Goal: Task Accomplishment & Management: Use online tool/utility

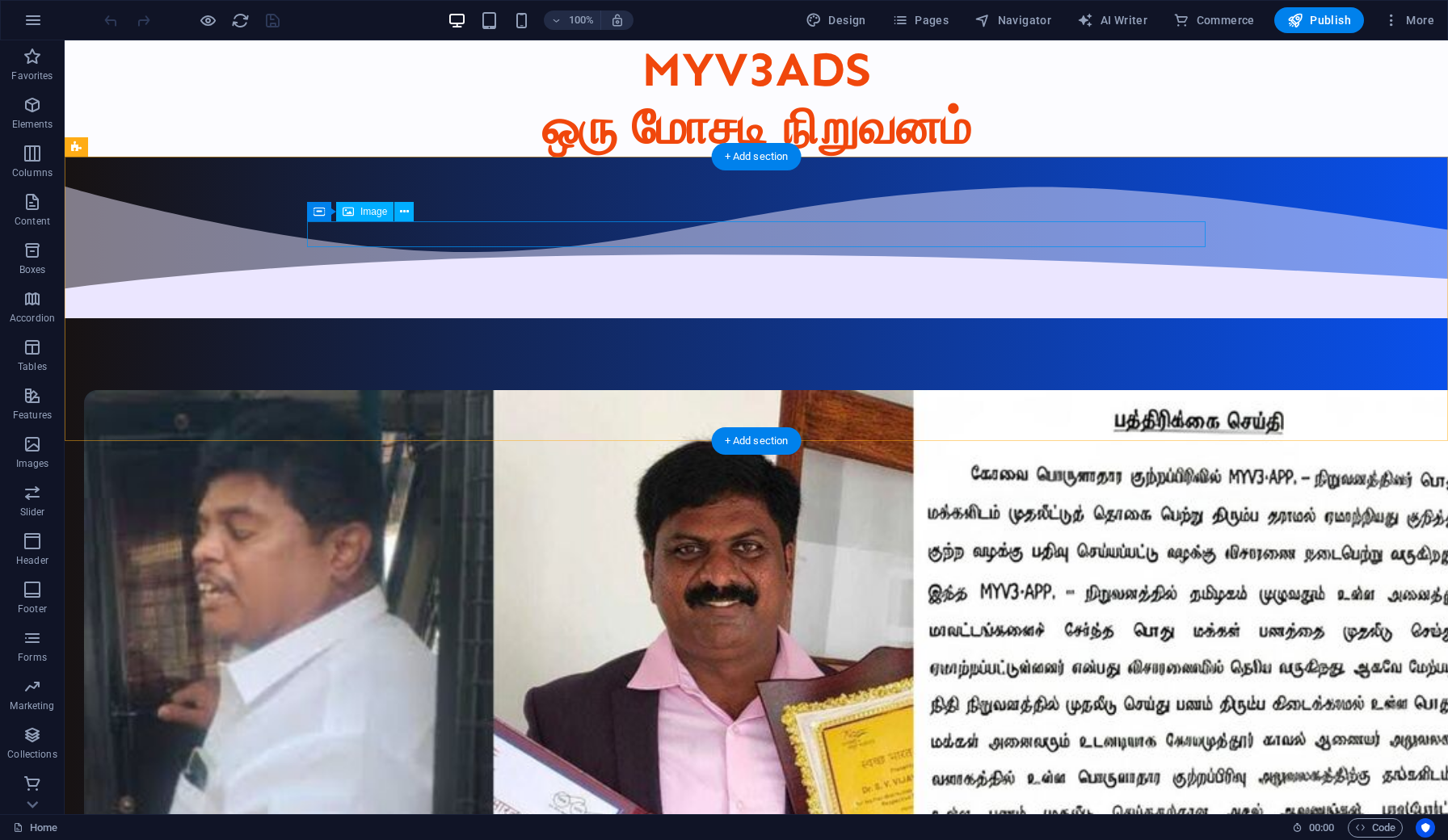
click at [679, 390] on figure at bounding box center [533, 779] width 899 height 778
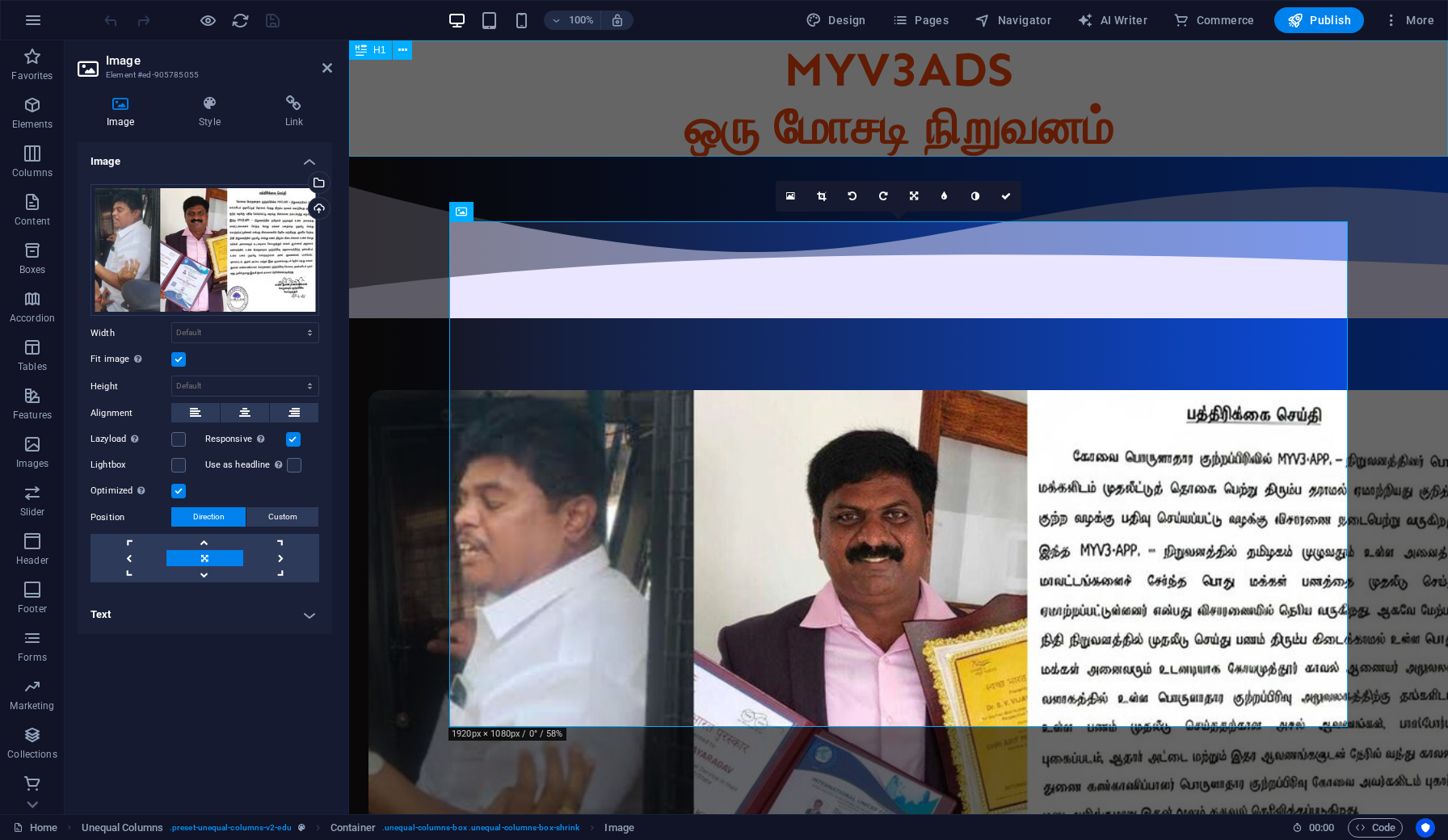
click at [567, 95] on div "MYV3ADS ஒரு மோசடி நிறுவனம்" at bounding box center [899, 98] width 1099 height 116
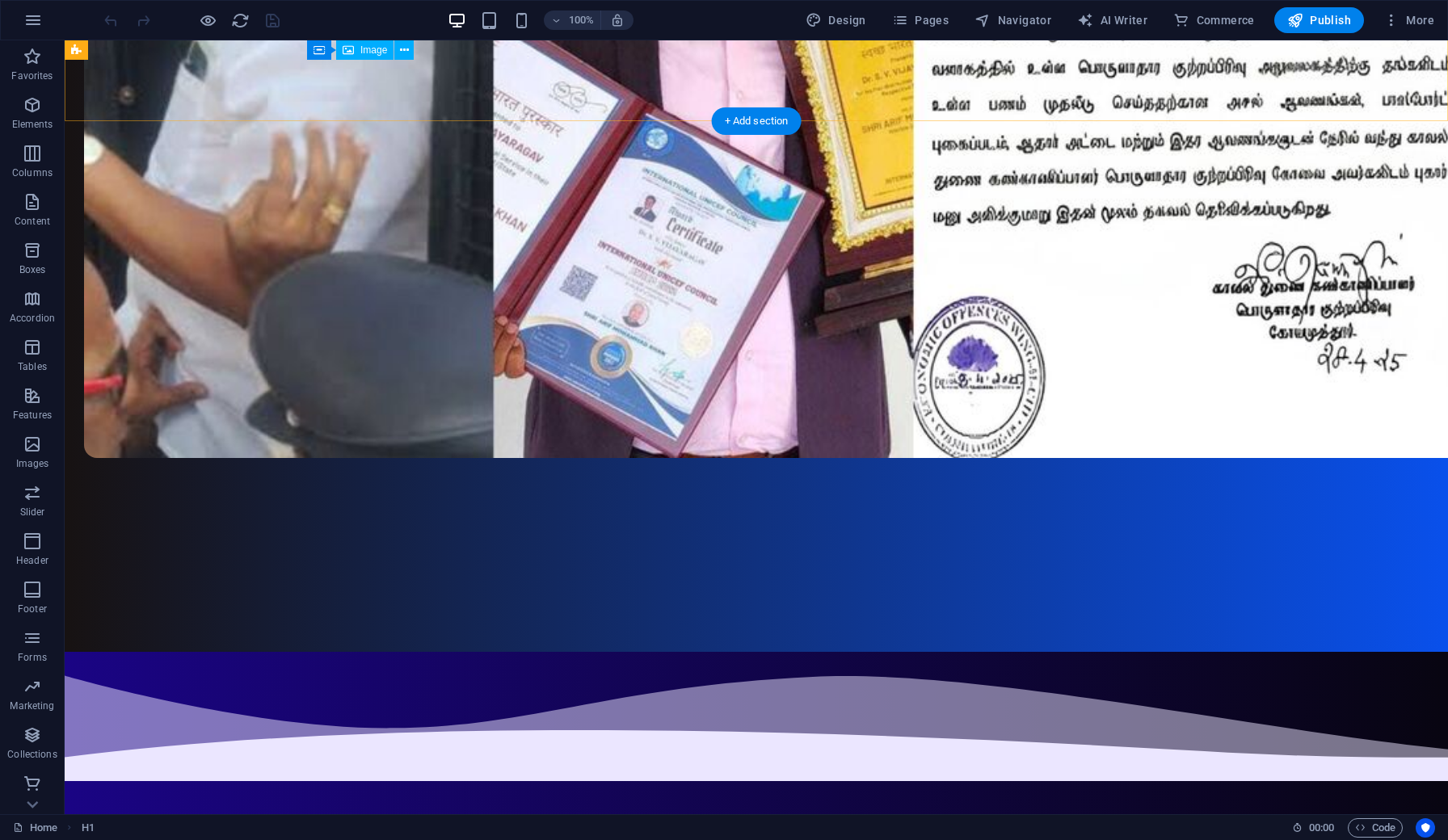
scroll to position [814, 0]
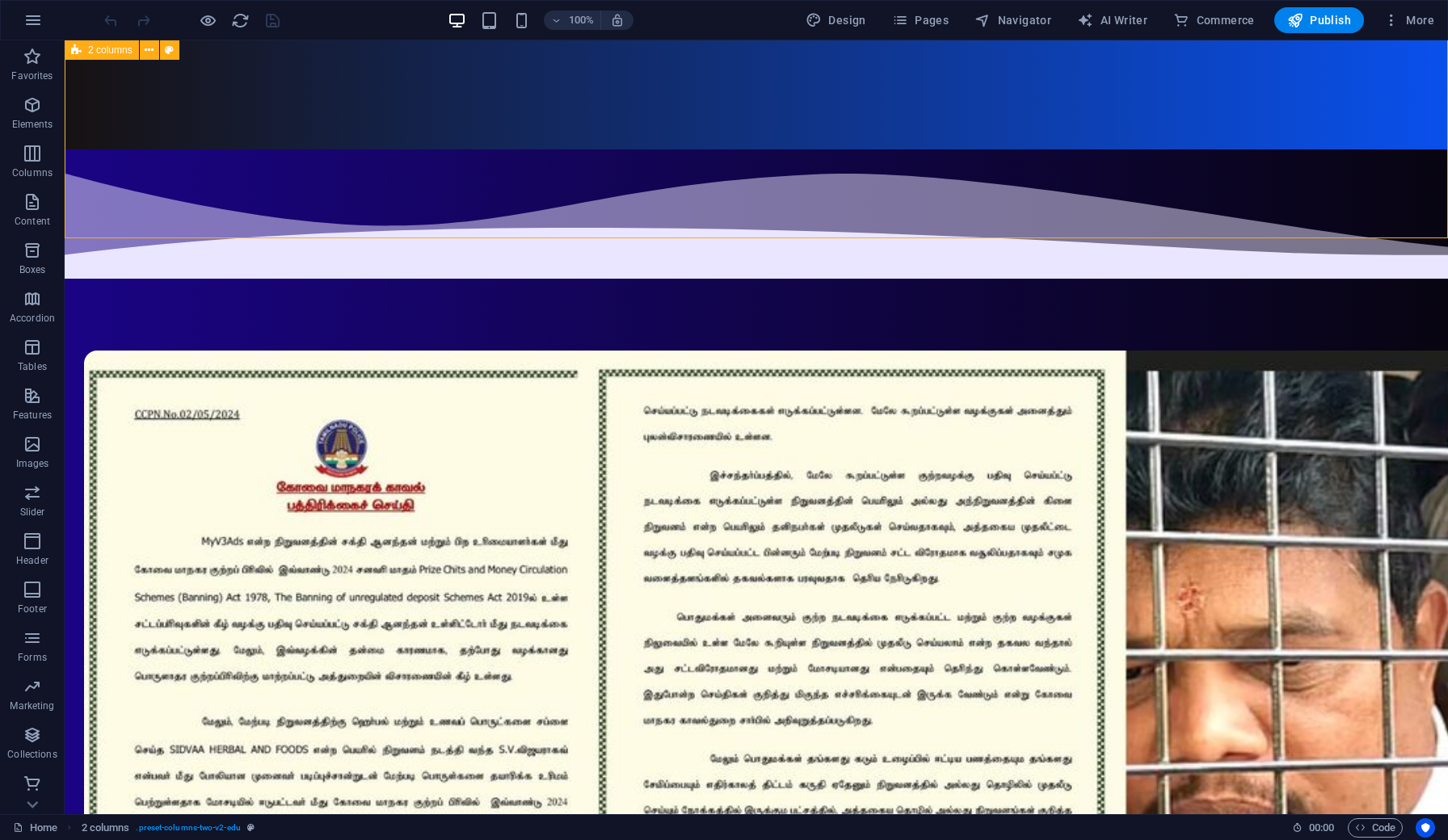
scroll to position [1200, 0]
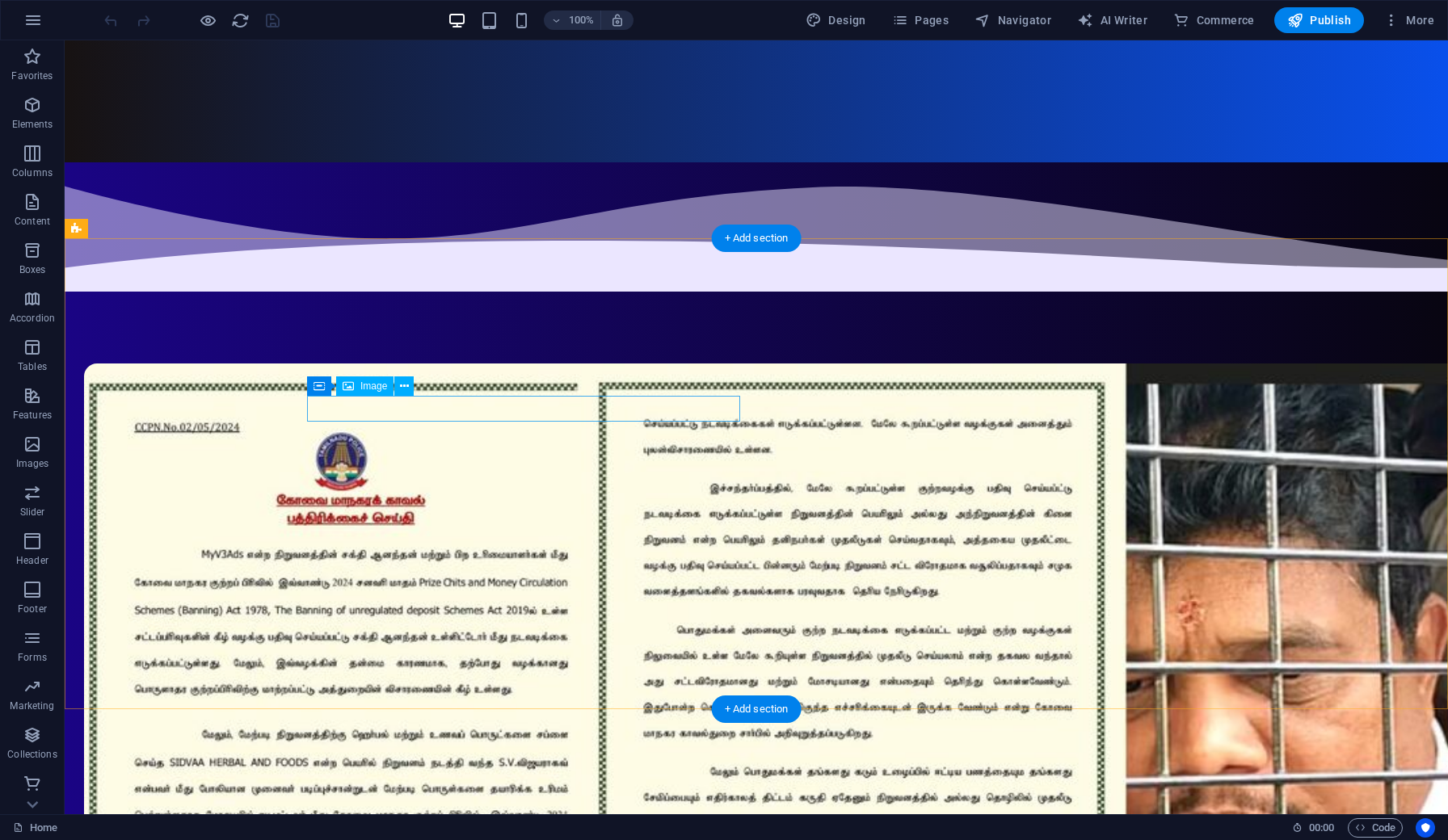
click at [571, 408] on figure at bounding box center [821, 467] width 1384 height 774
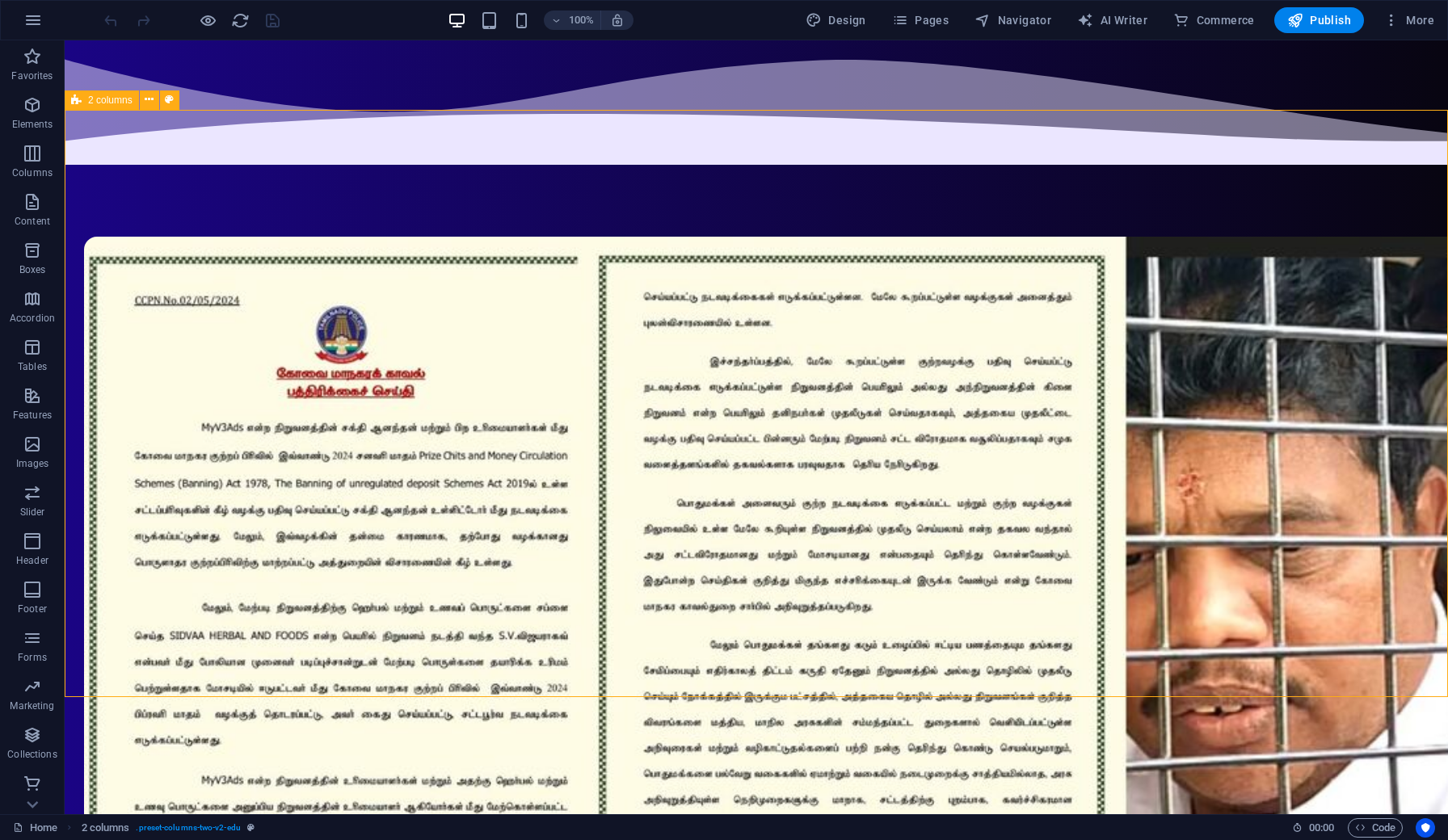
scroll to position [1317, 0]
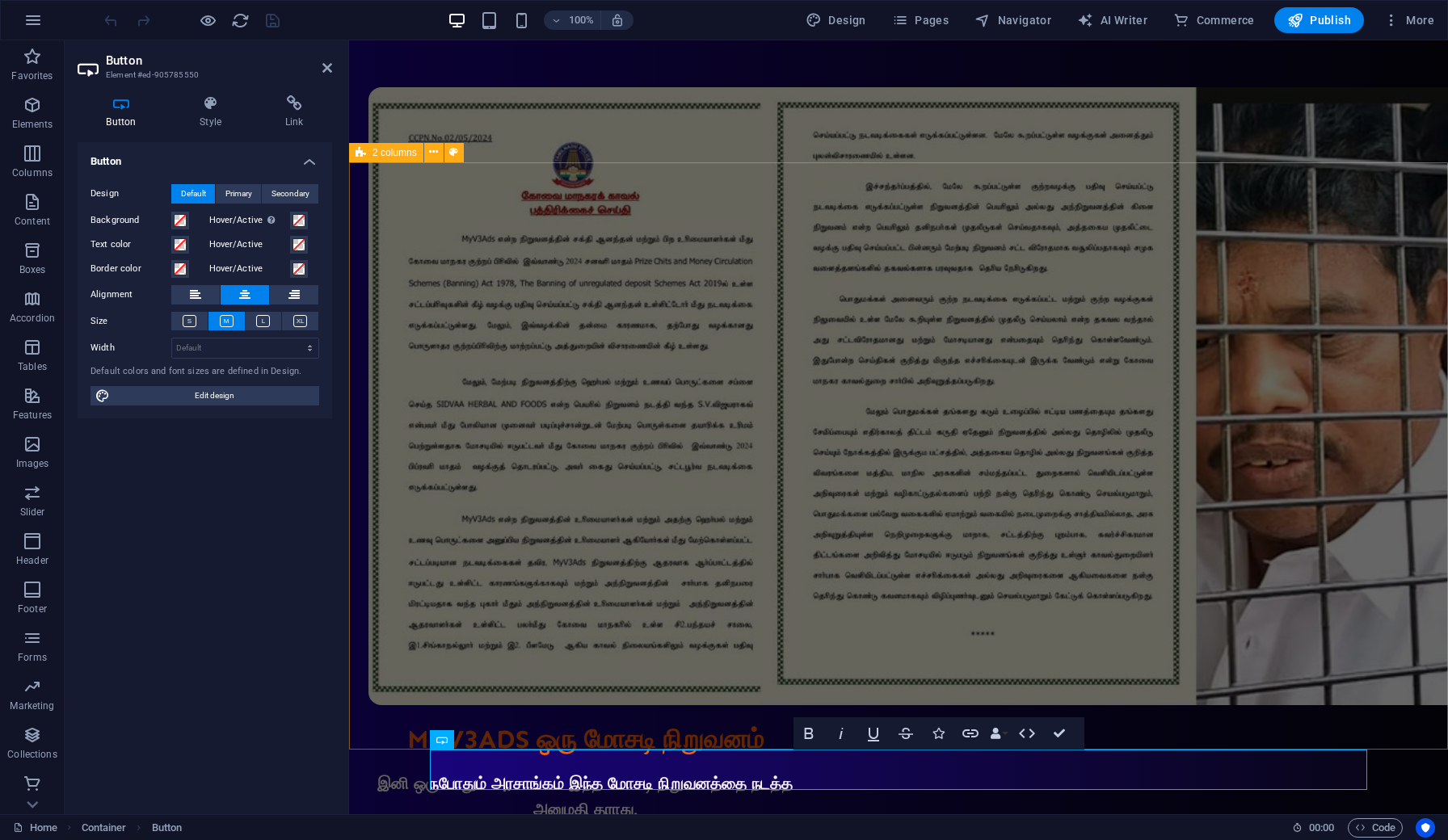
scroll to position [1276, 0]
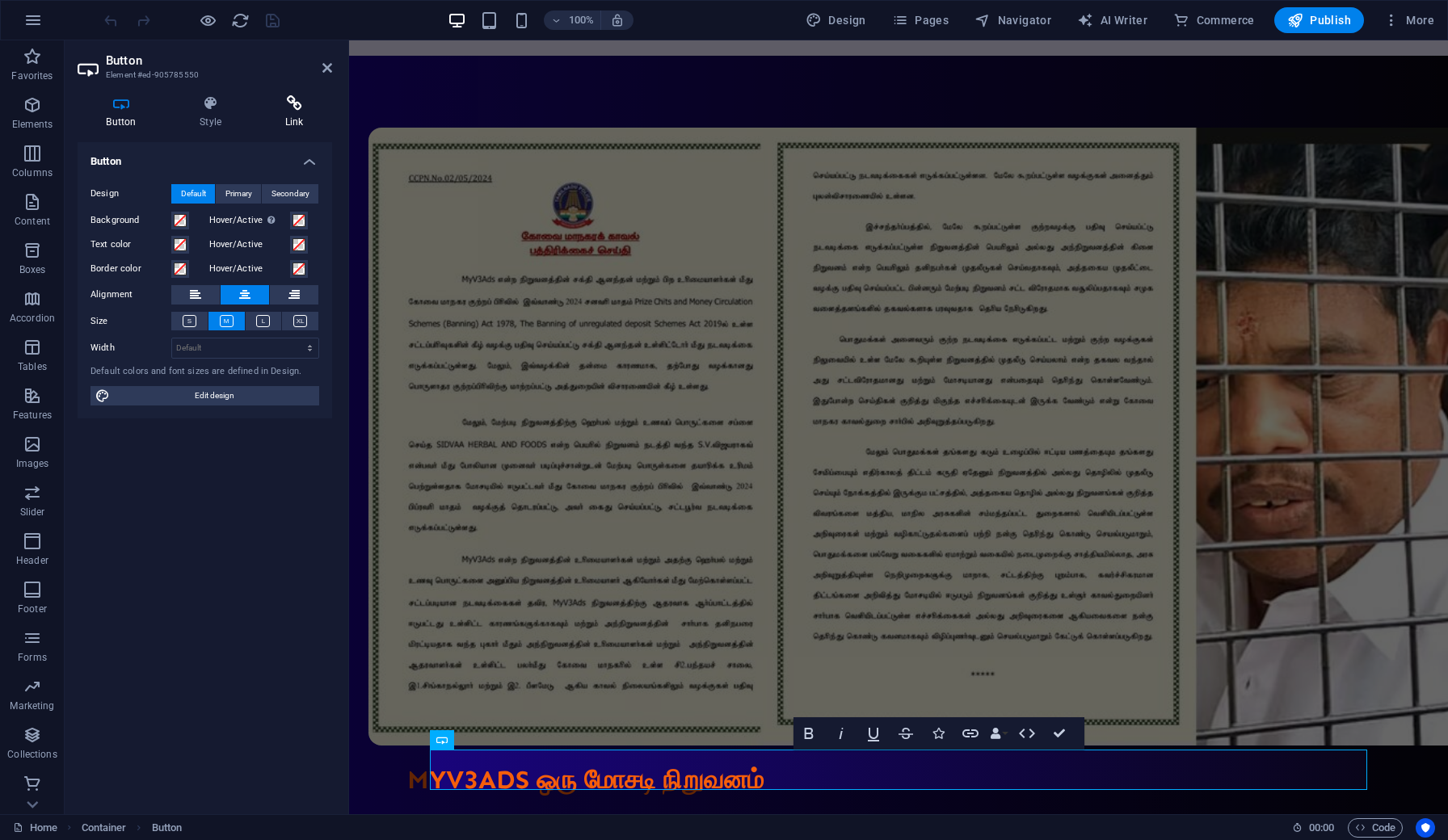
click at [288, 114] on h4 "Link" at bounding box center [295, 112] width 76 height 34
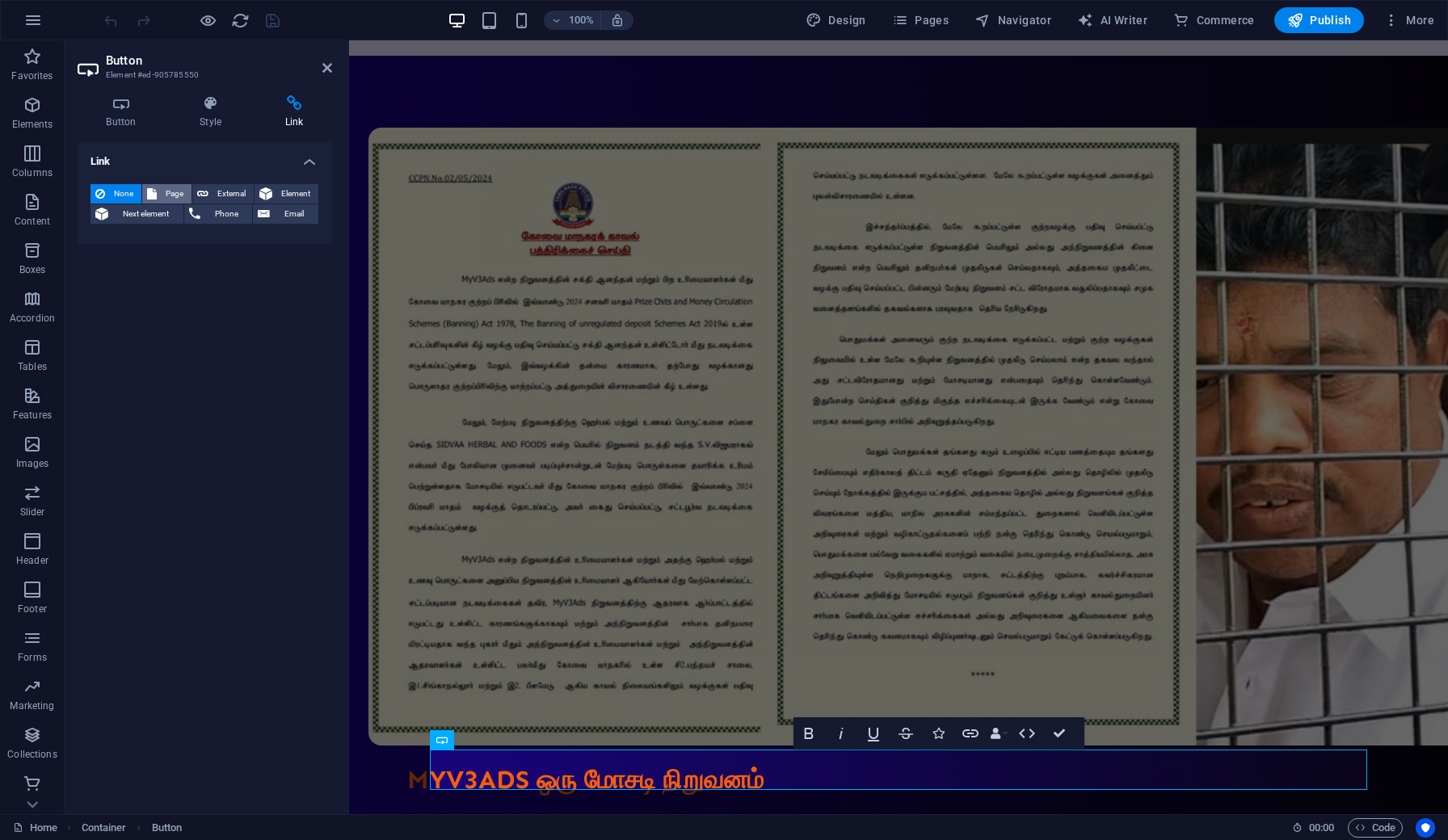
click at [175, 193] on span "Page" at bounding box center [174, 193] width 25 height 20
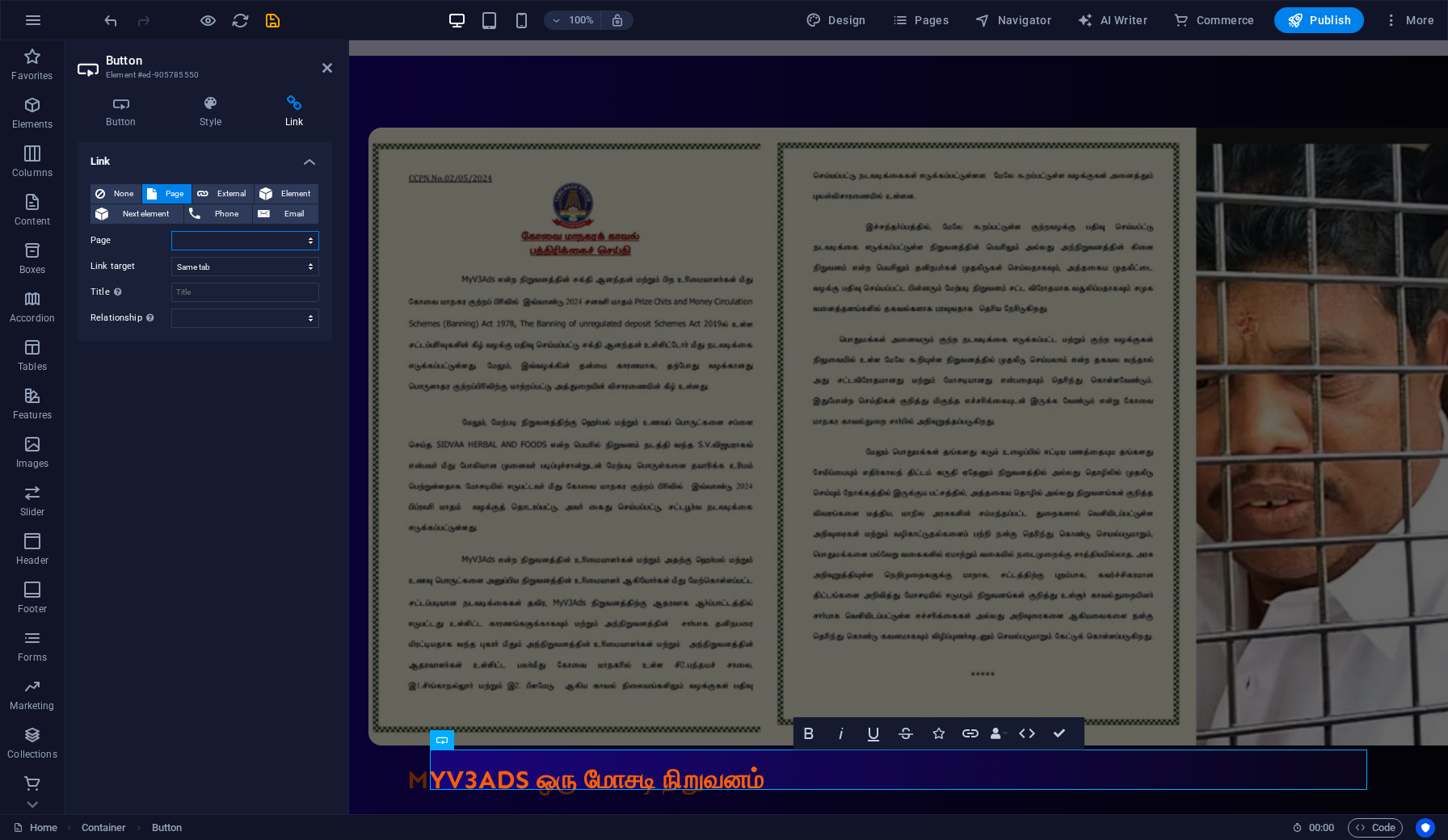
select select "1"
click at [232, 288] on input "Title Additional link description, should not be the same as the link text. The…" at bounding box center [244, 292] width 148 height 20
type input "Disclaimer"
click at [112, 437] on div "Link None Page External Element Next element Phone Email Page Home About Elemen…" at bounding box center [204, 472] width 255 height 660
select select "author"
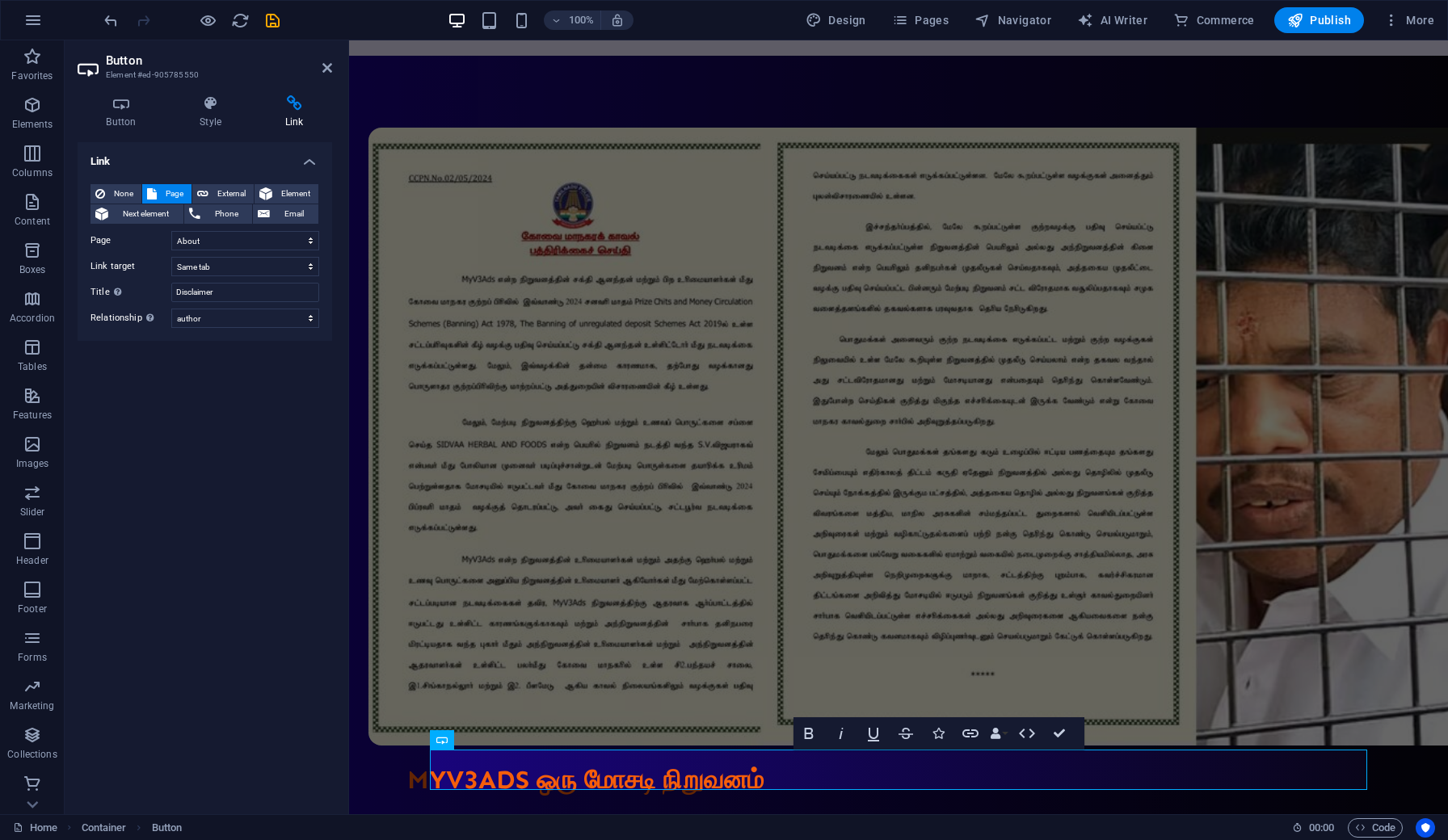
click at [179, 455] on div "Link None Page External Element Next element Phone Email Page Home About Elemen…" at bounding box center [204, 472] width 255 height 660
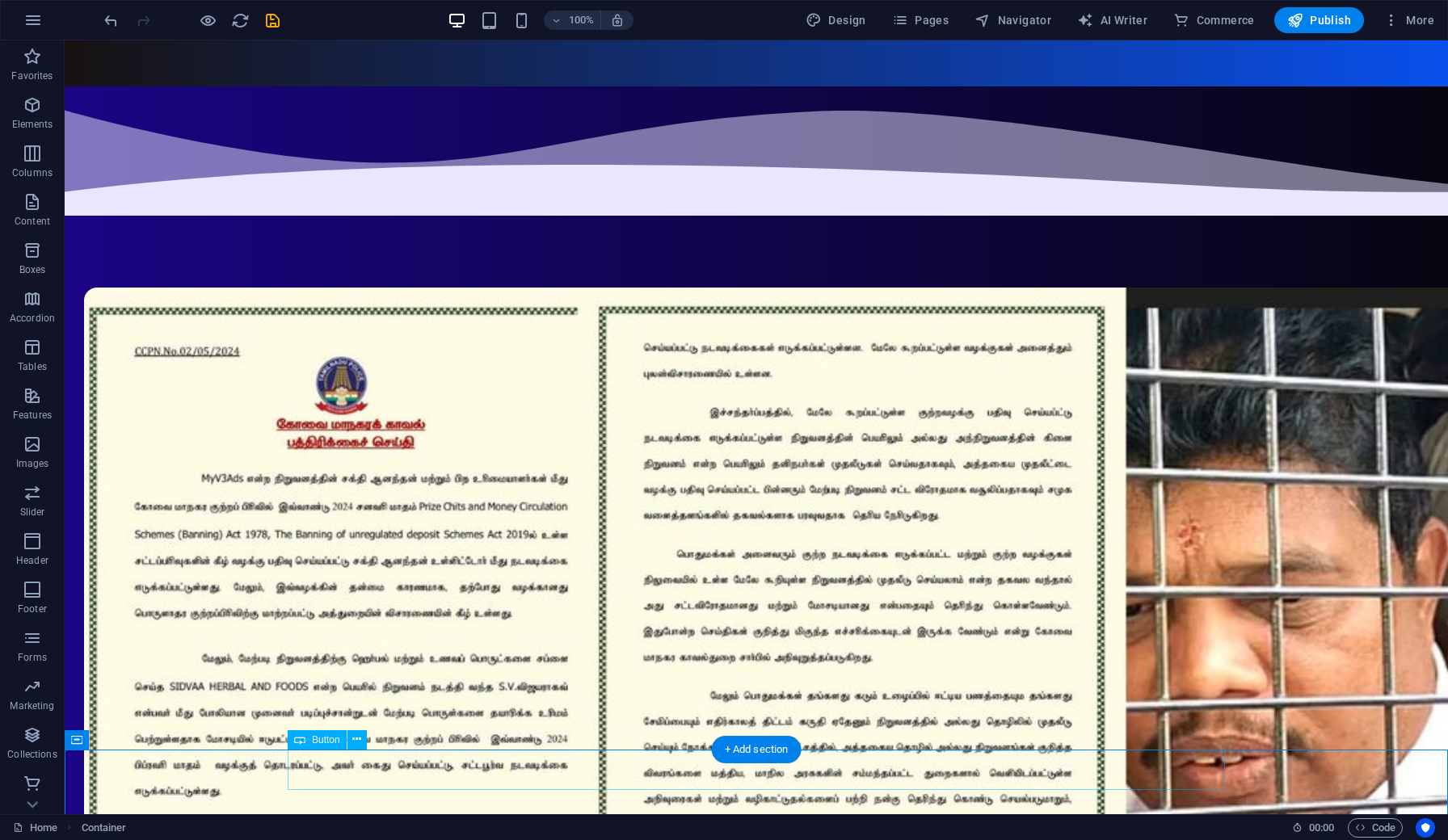
select select "1"
select select
select select "author"
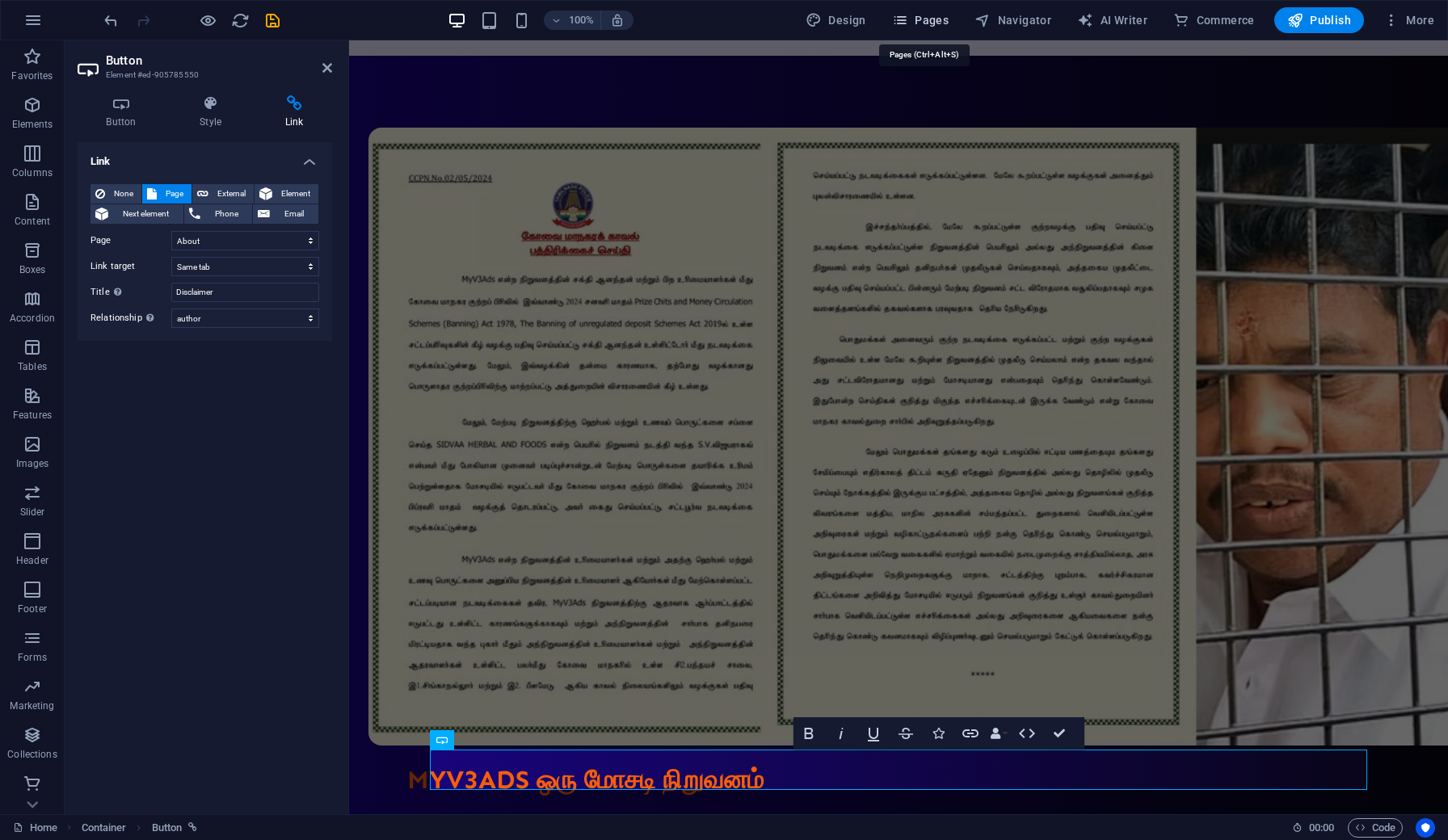
click at [909, 28] on button "Pages" at bounding box center [920, 20] width 70 height 26
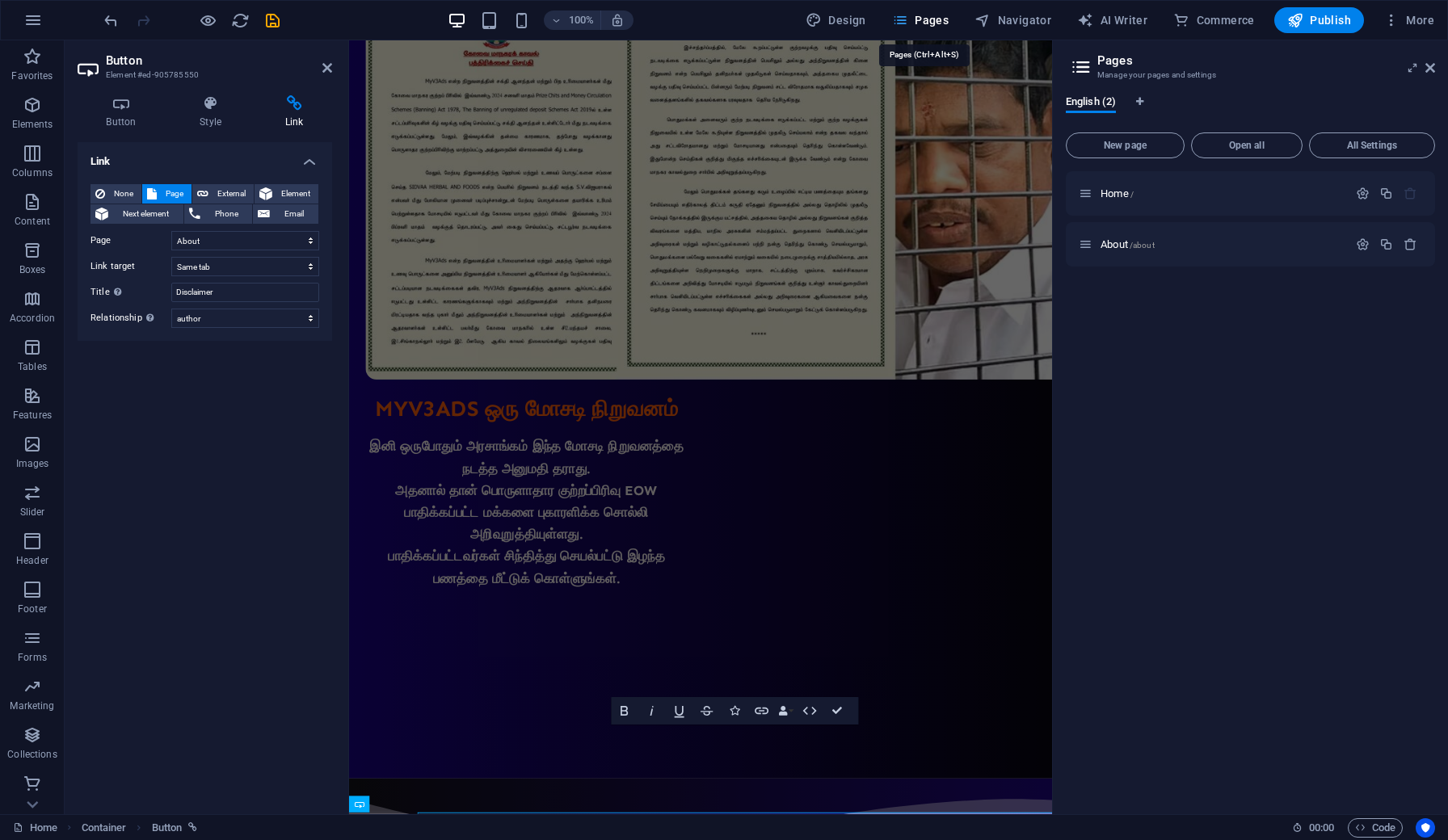
scroll to position [1076, 0]
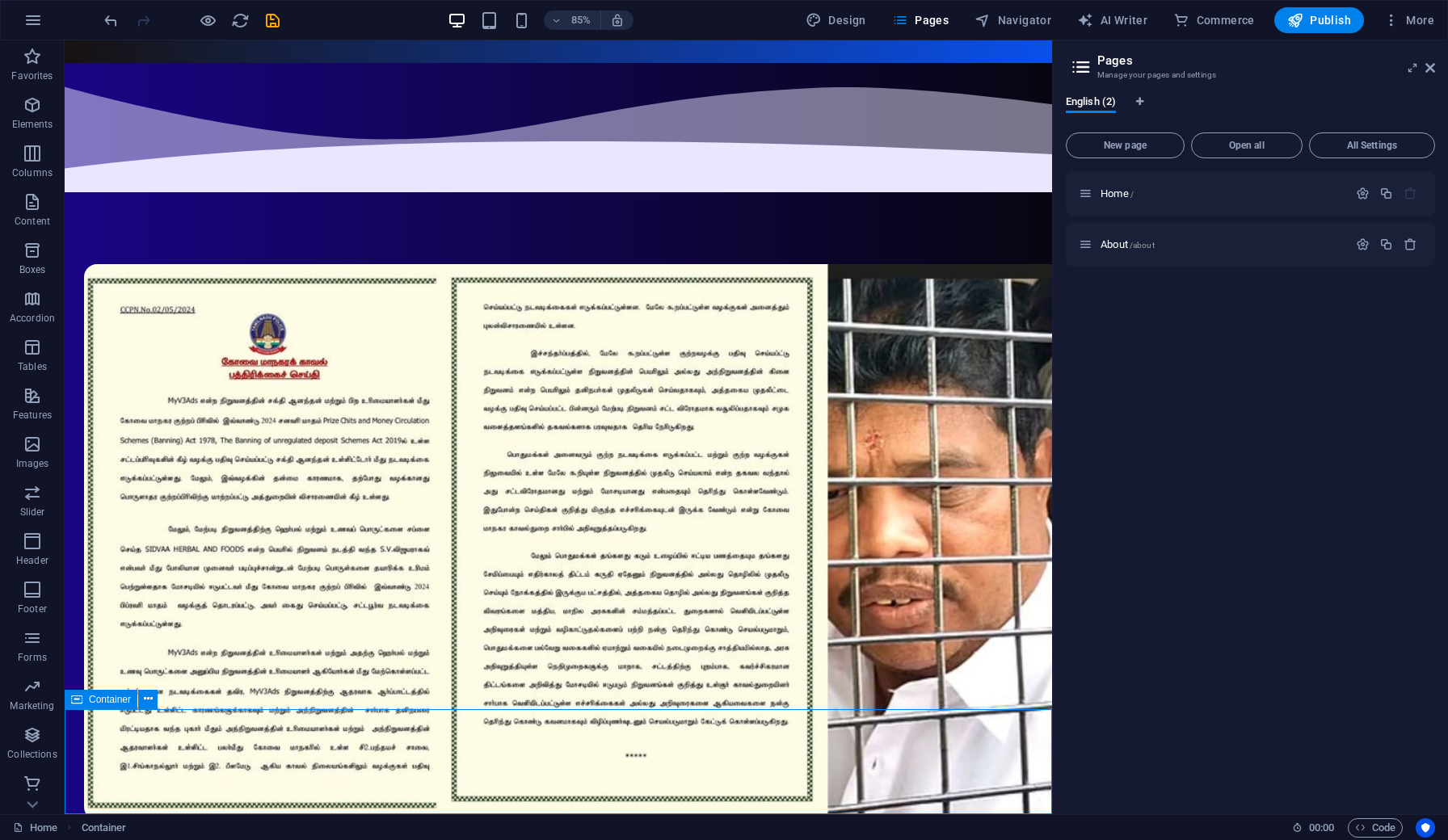
scroll to position [1317, 0]
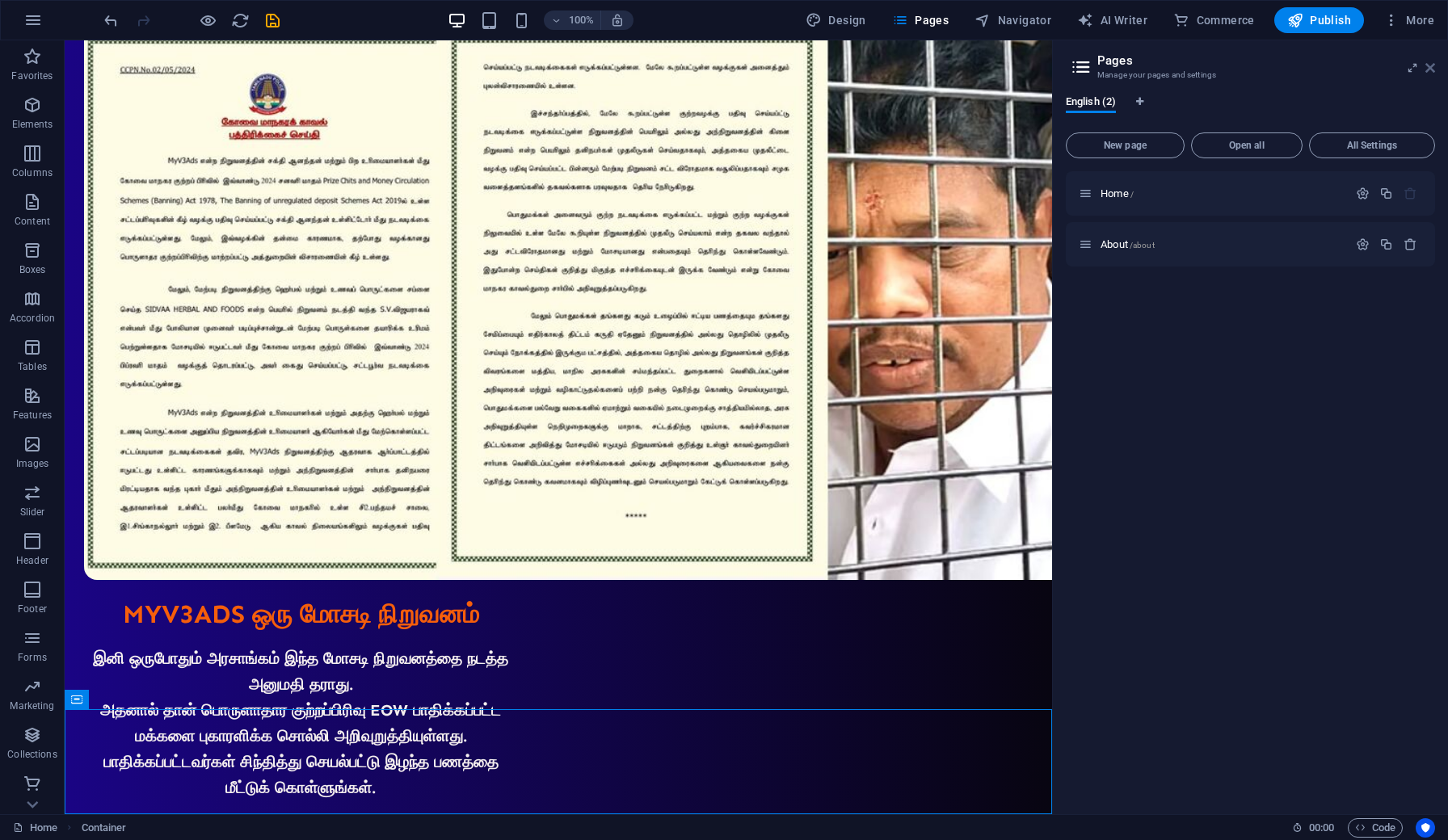
click at [1428, 72] on icon at bounding box center [1430, 68] width 9 height 13
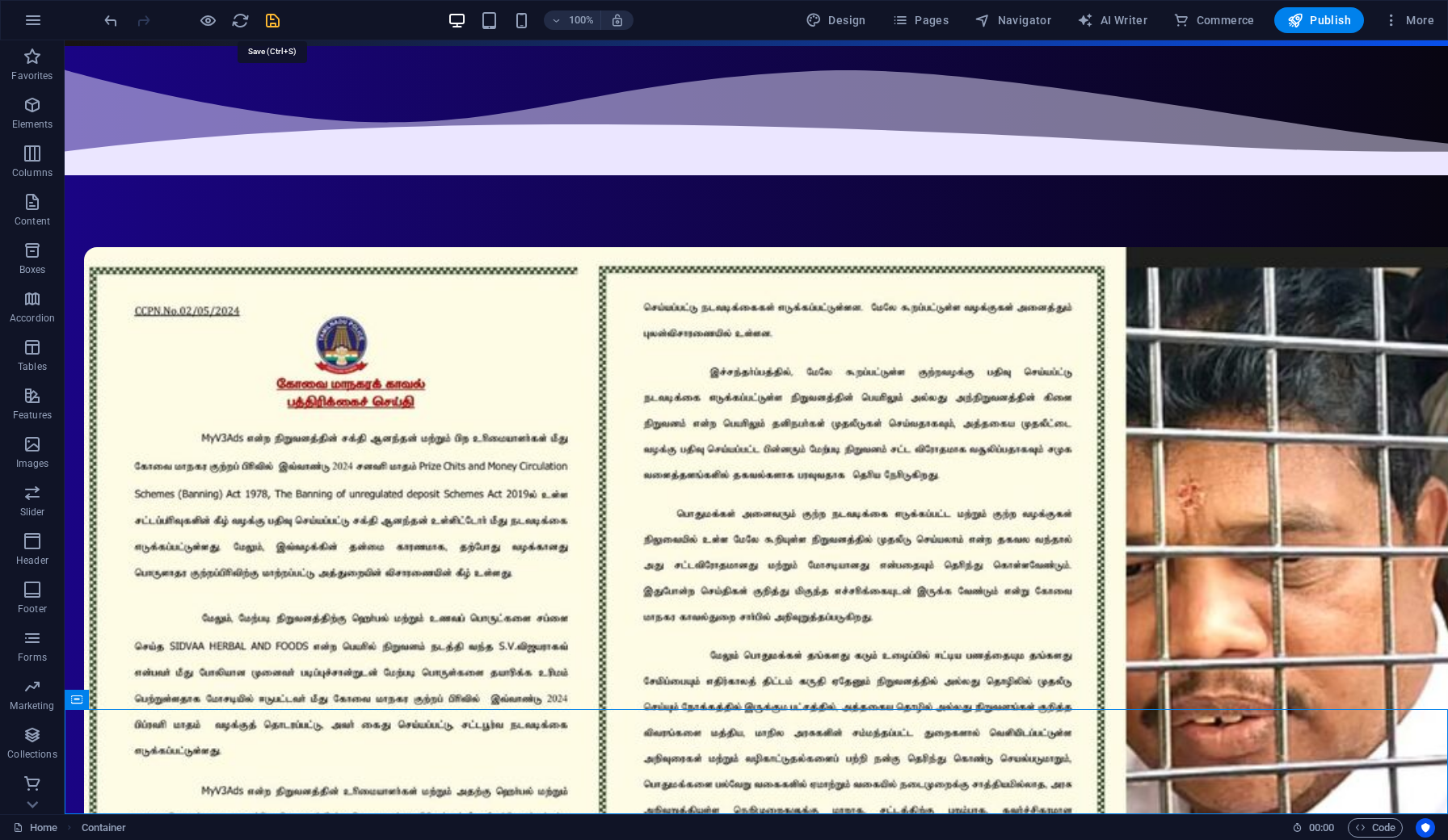
click at [273, 23] on icon "save" at bounding box center [272, 20] width 19 height 19
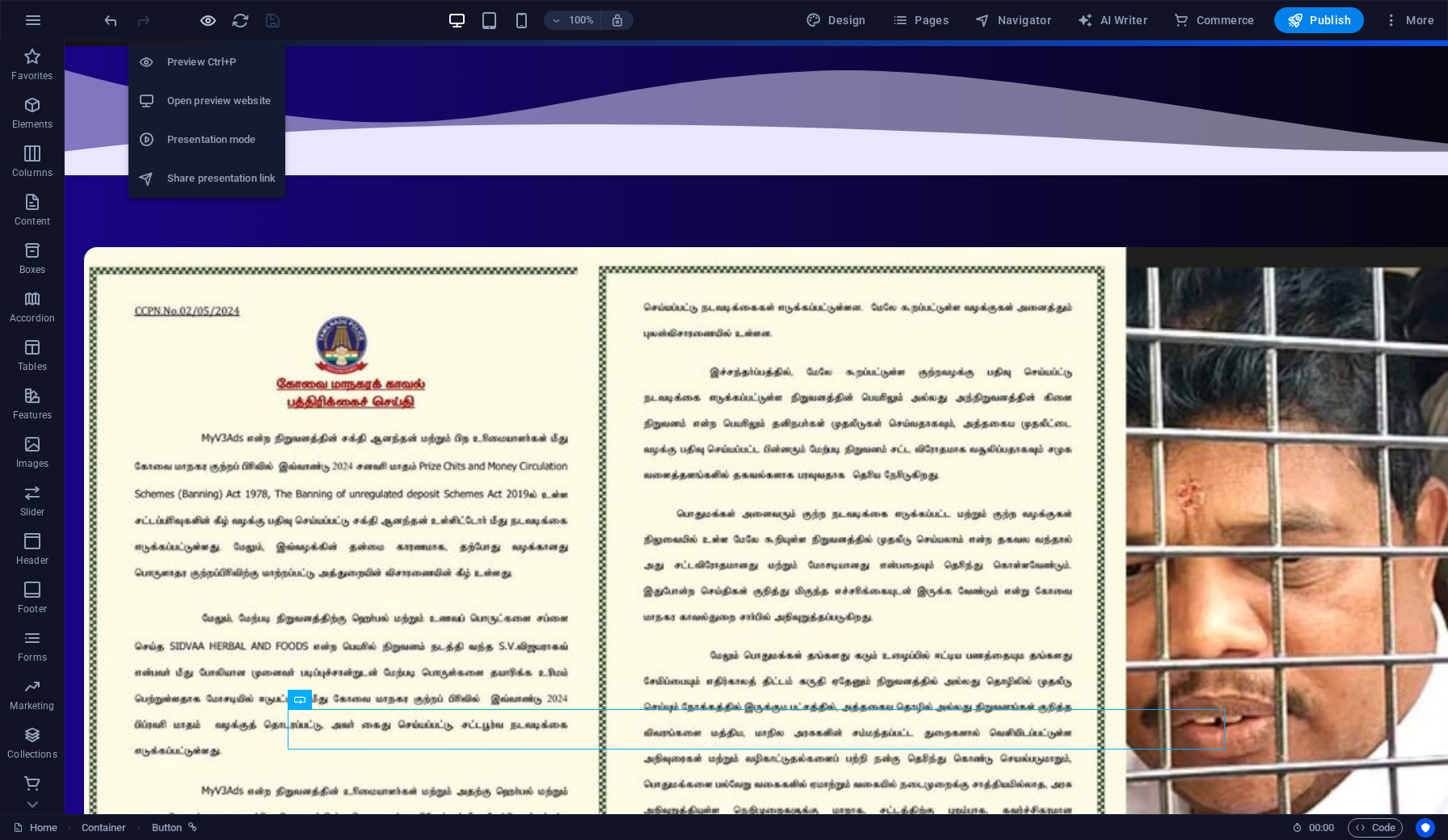
click at [204, 22] on icon "button" at bounding box center [208, 20] width 19 height 19
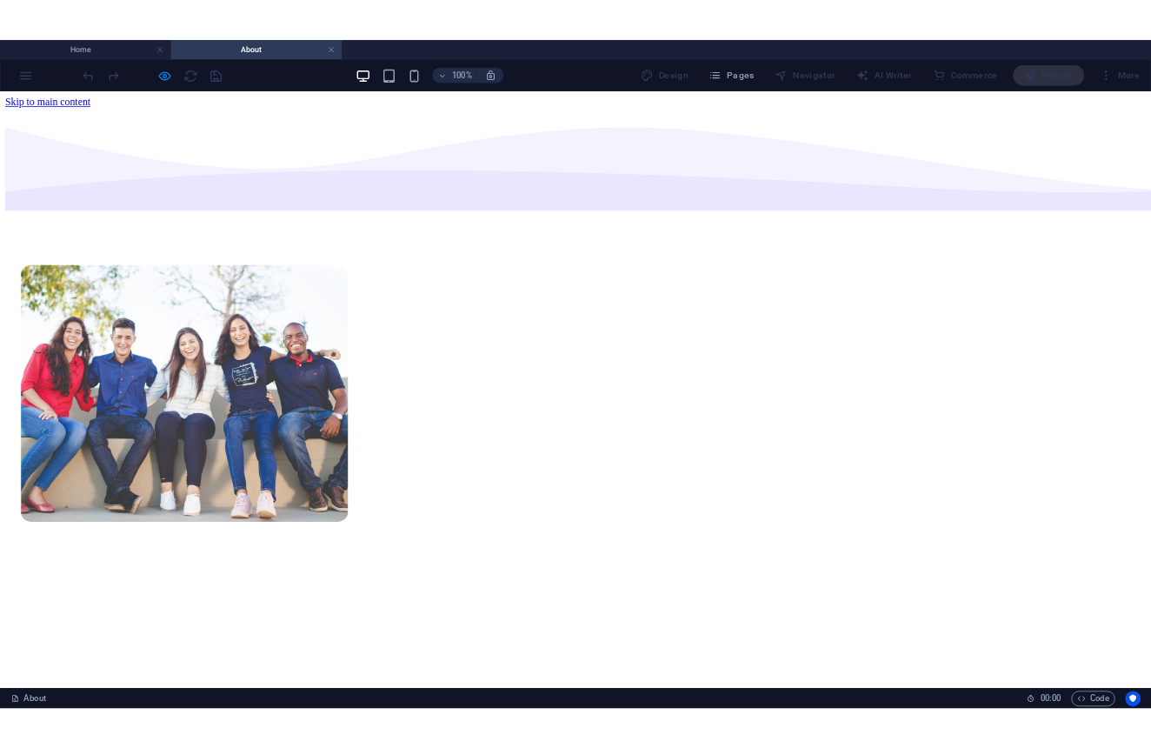
scroll to position [0, 0]
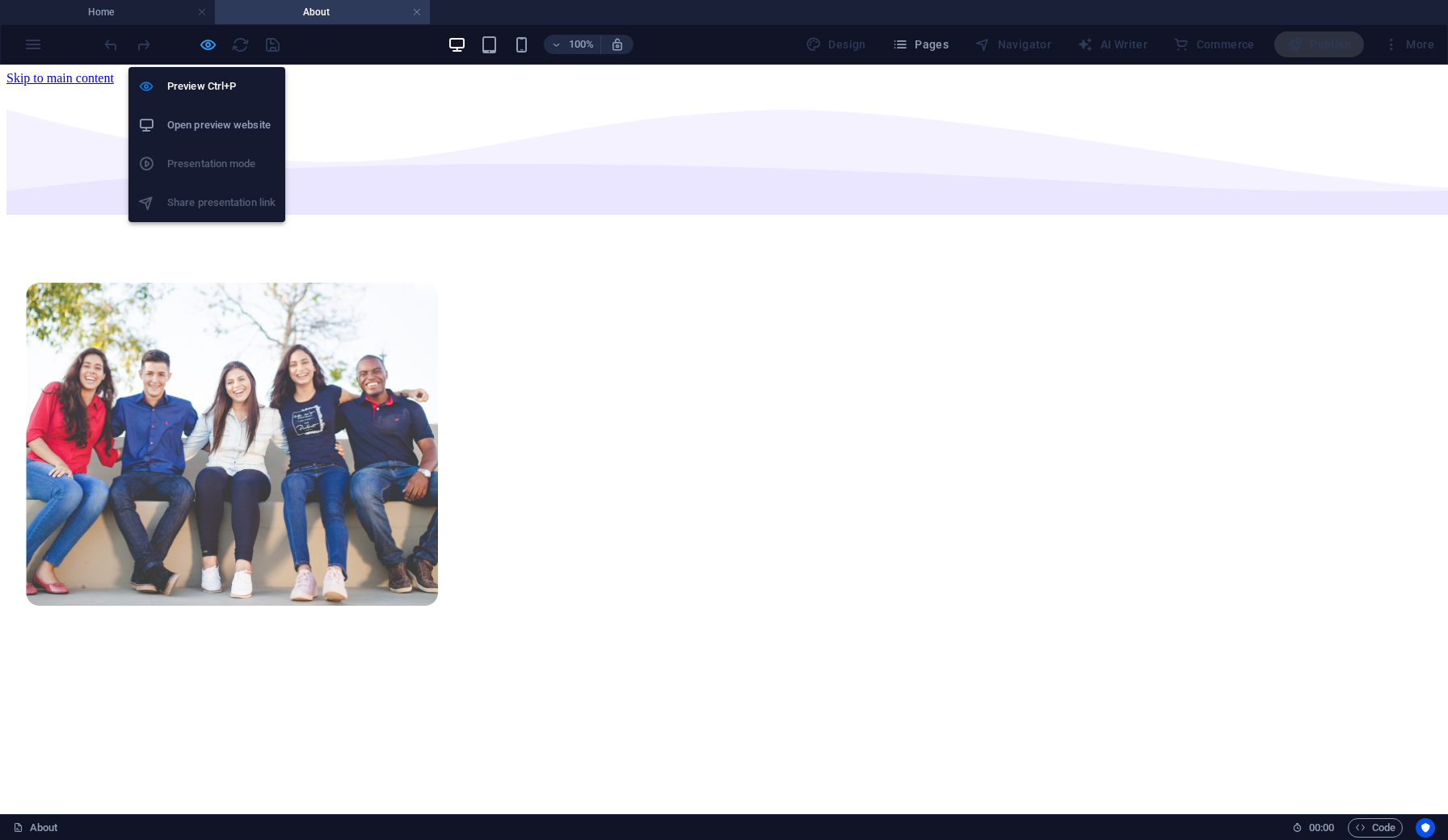
click at [204, 48] on icon "button" at bounding box center [208, 45] width 19 height 19
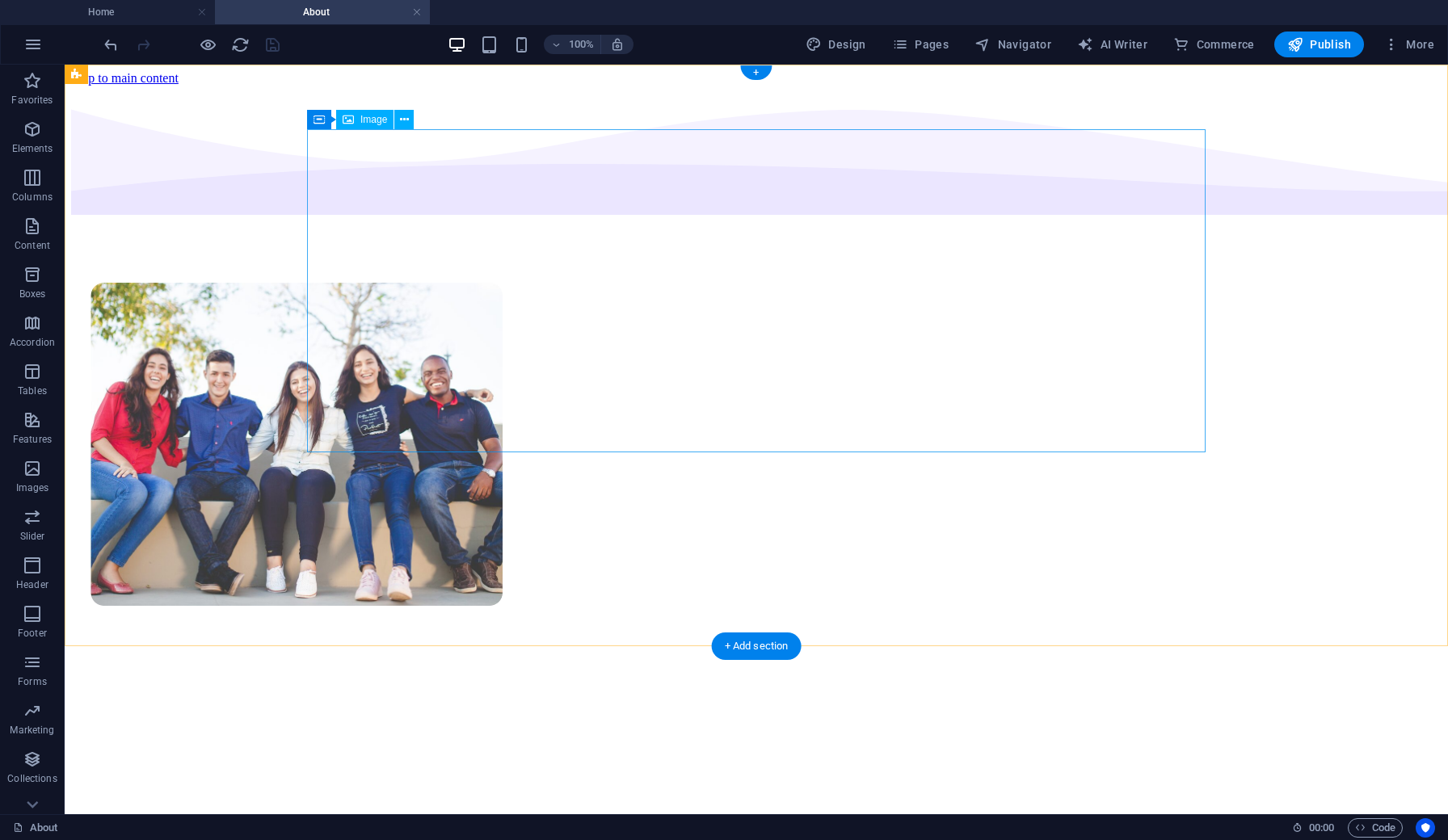
click at [397, 282] on figure at bounding box center [756, 445] width 1332 height 326
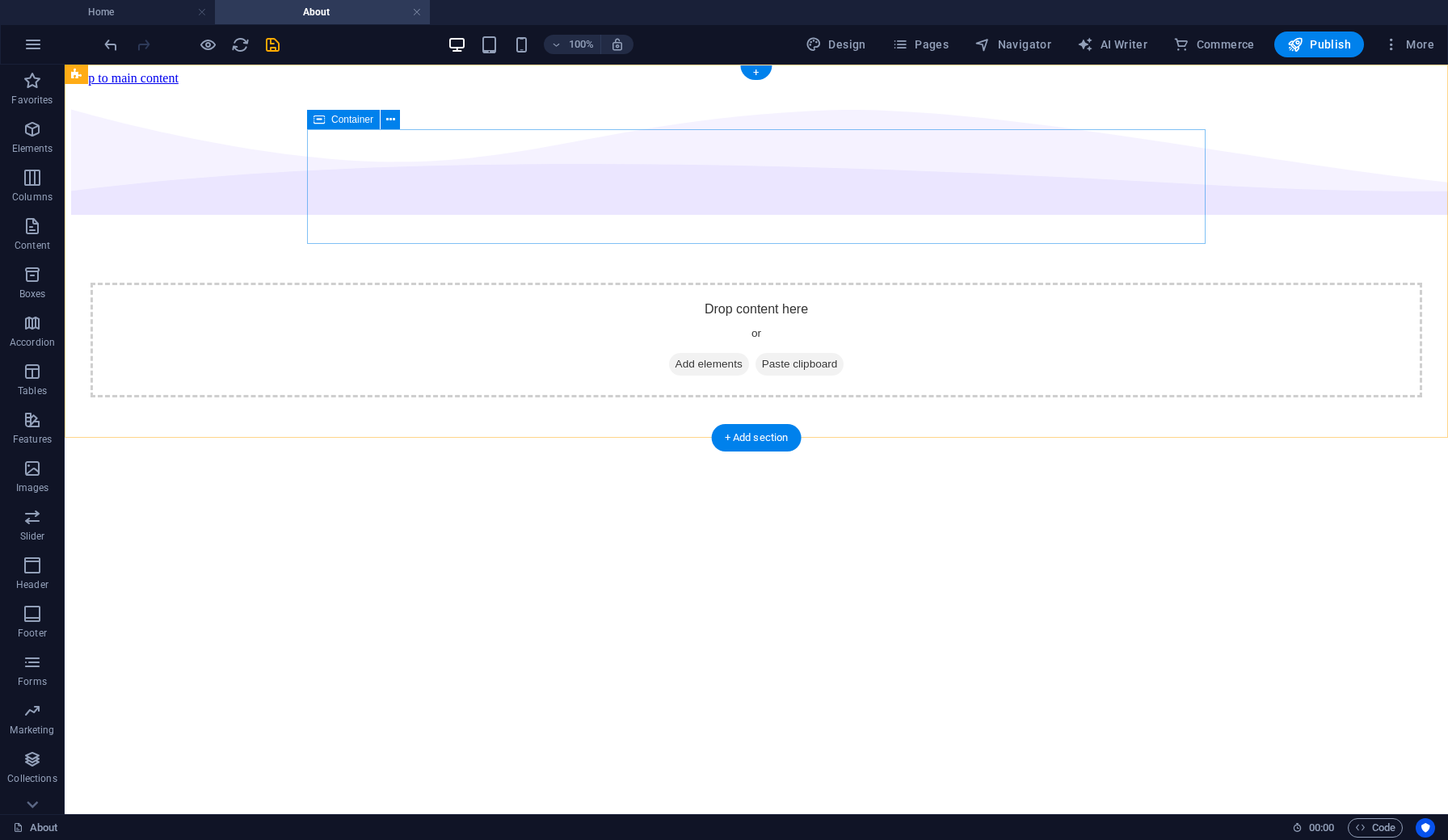
click at [441, 282] on div "Drop content here or Add elements Paste clipboard" at bounding box center [756, 339] width 1332 height 114
click at [479, 282] on div "Drop content here or Add elements Paste clipboard" at bounding box center [756, 339] width 1332 height 114
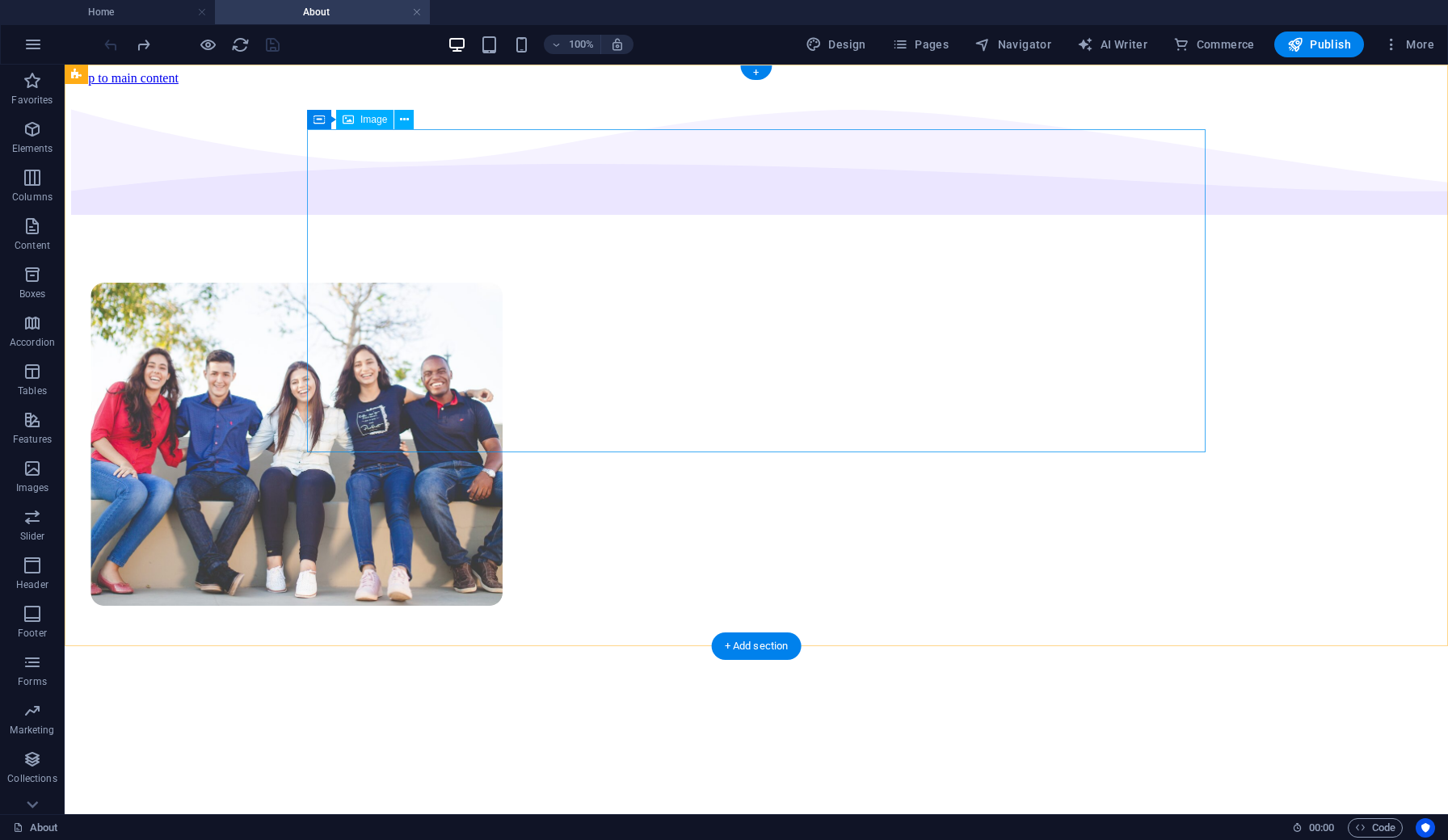
click at [433, 282] on figure at bounding box center [756, 445] width 1332 height 326
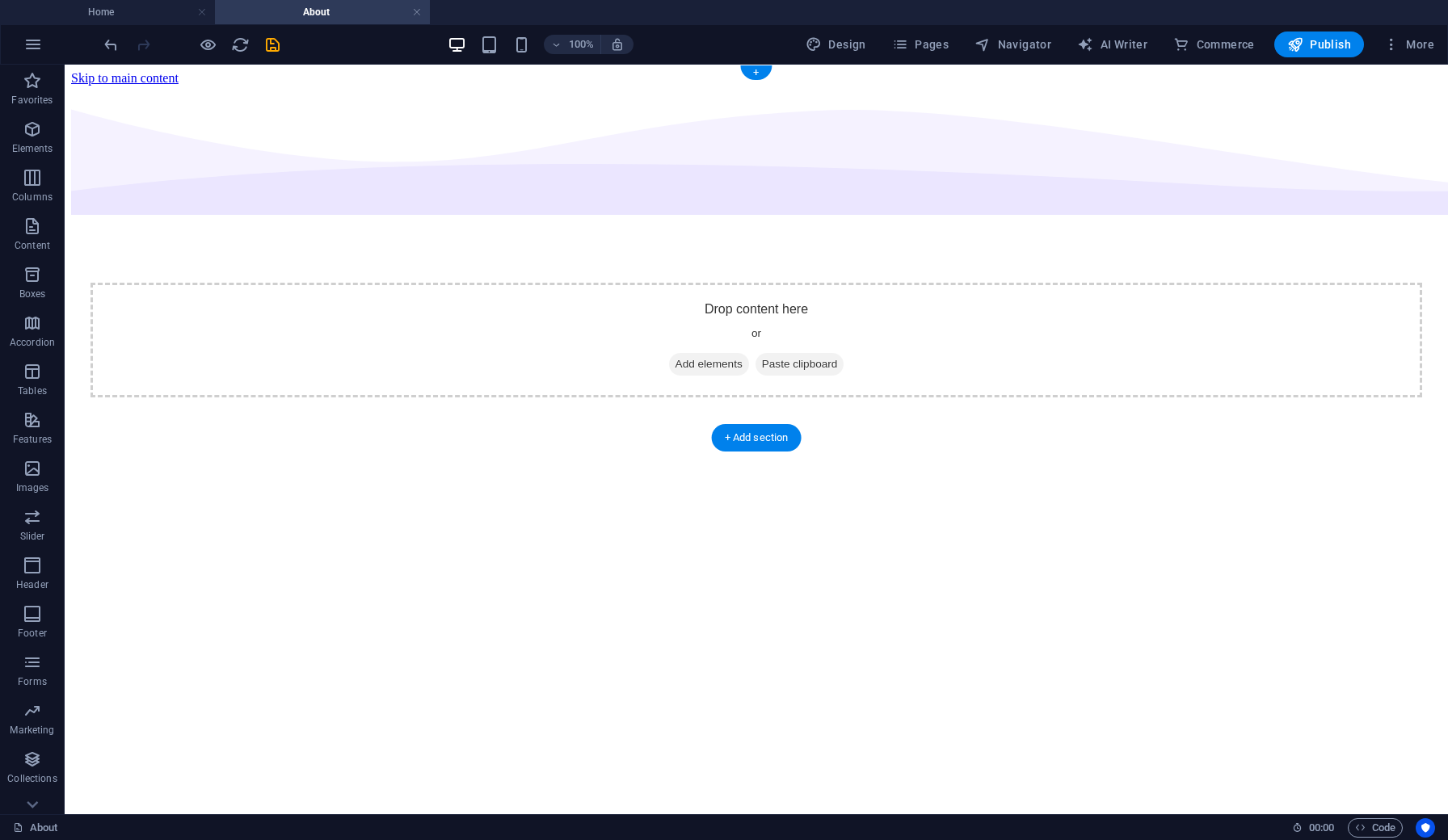
click at [130, 85] on div "Drop content here or Add elements Paste clipboard" at bounding box center [757, 338] width 1371 height 505
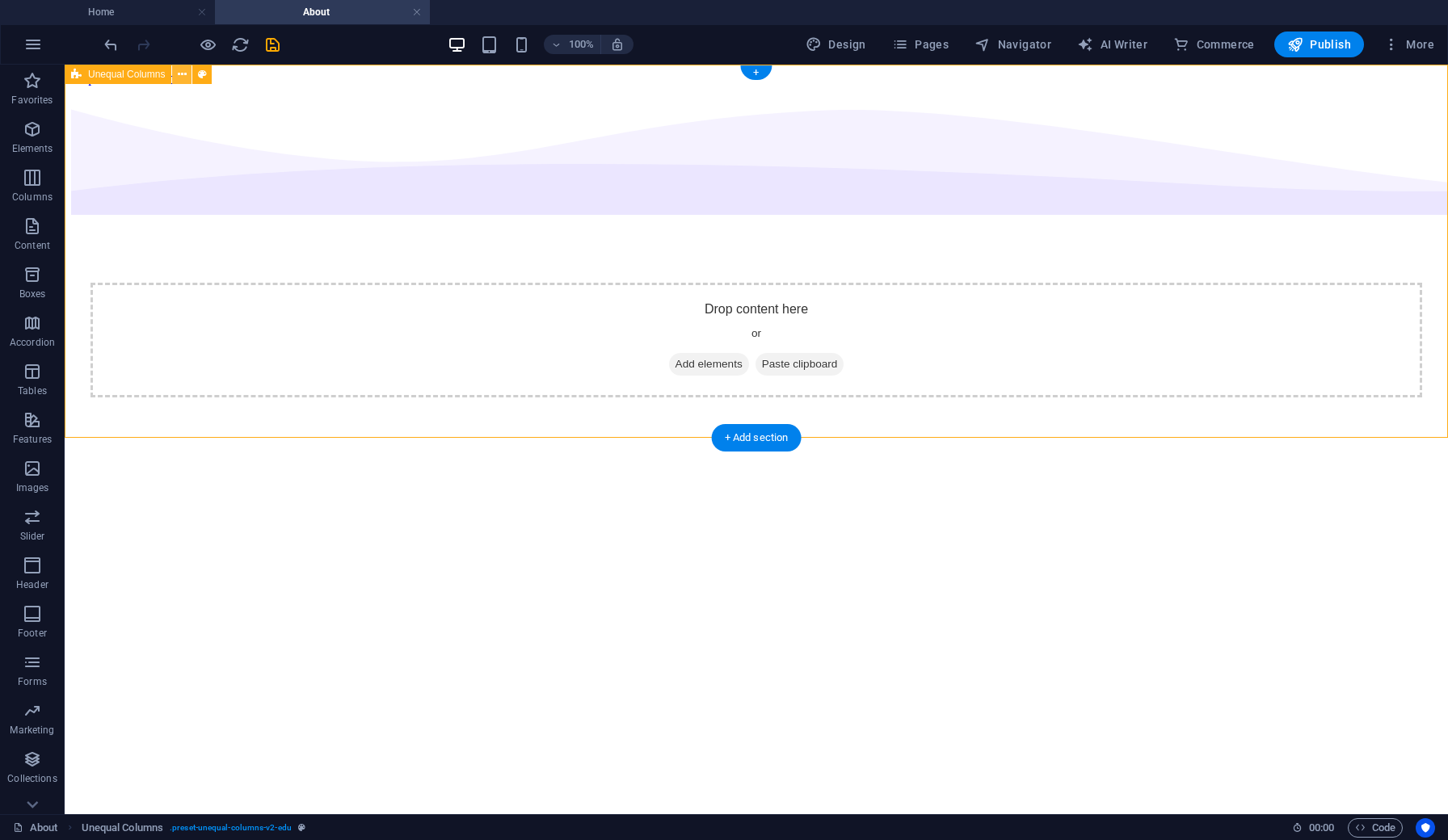
click at [183, 76] on icon at bounding box center [182, 74] width 9 height 17
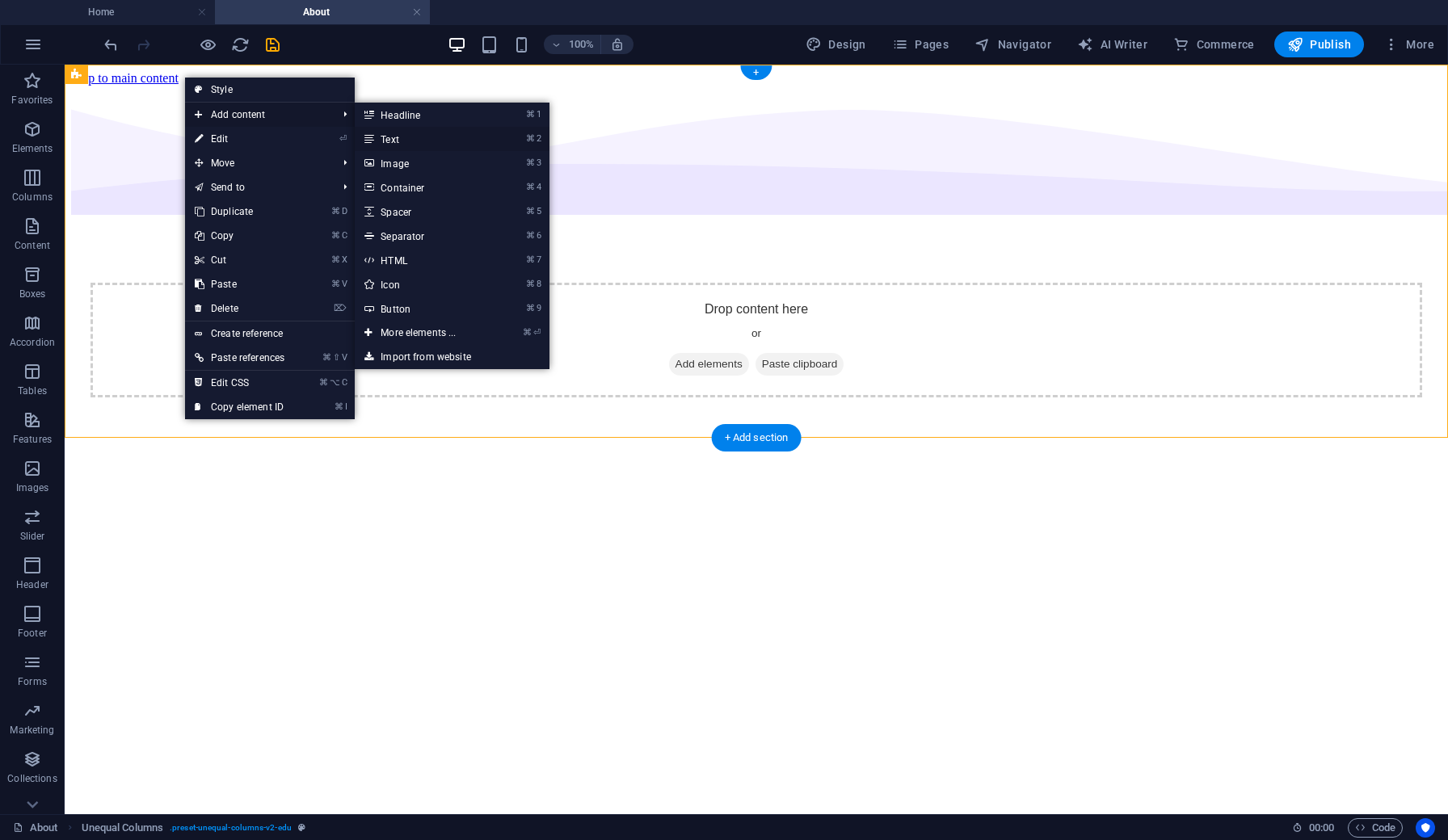
click at [410, 143] on link "⌘ 2 Text" at bounding box center [421, 139] width 133 height 24
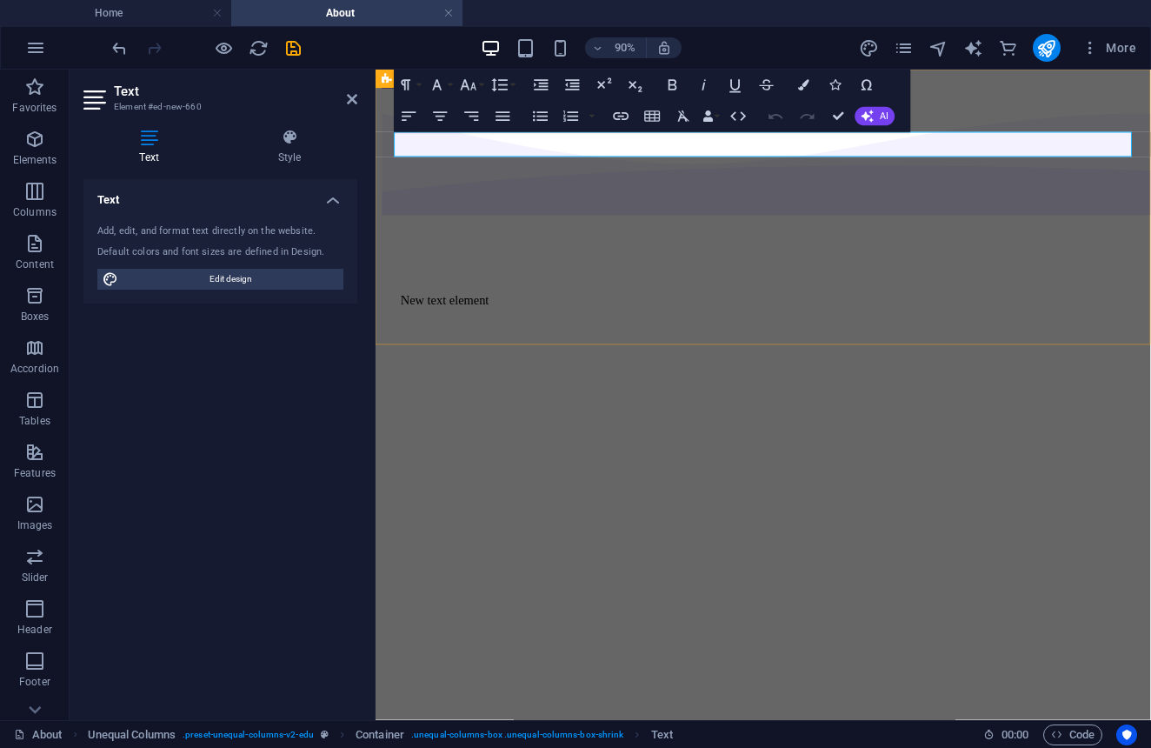
click at [494, 229] on div "New text element" at bounding box center [807, 324] width 848 height 464
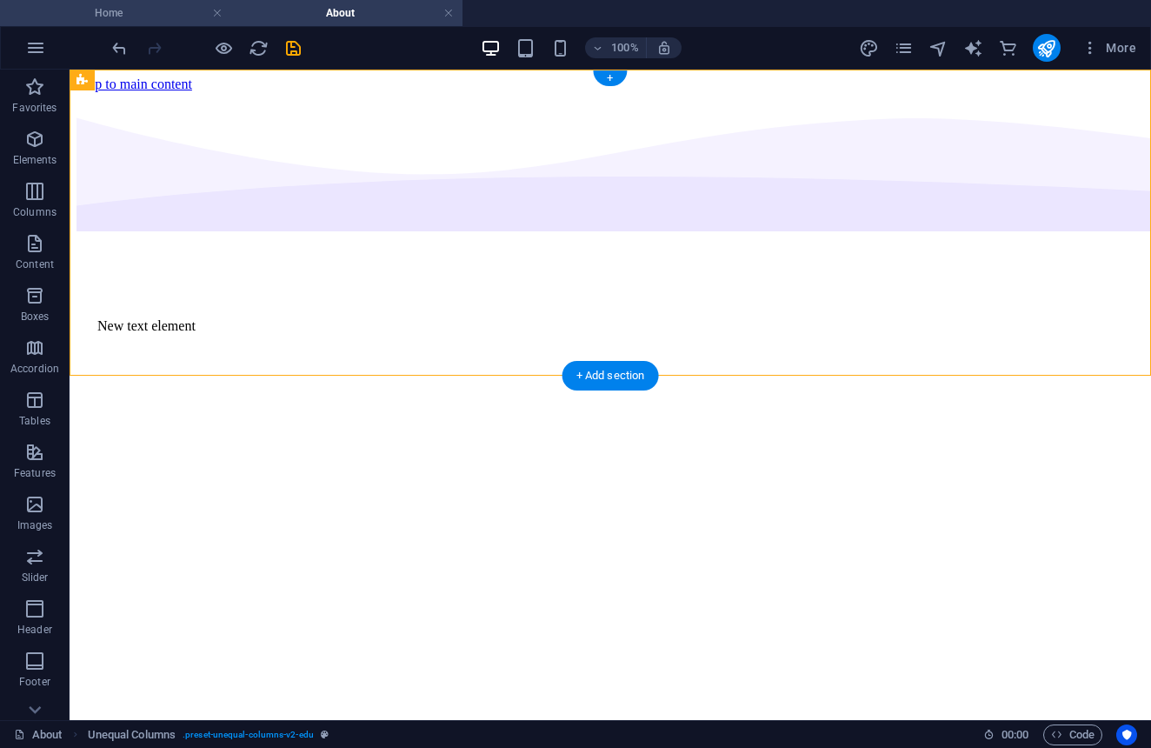
click at [126, 16] on h4 "Home" at bounding box center [115, 12] width 231 height 19
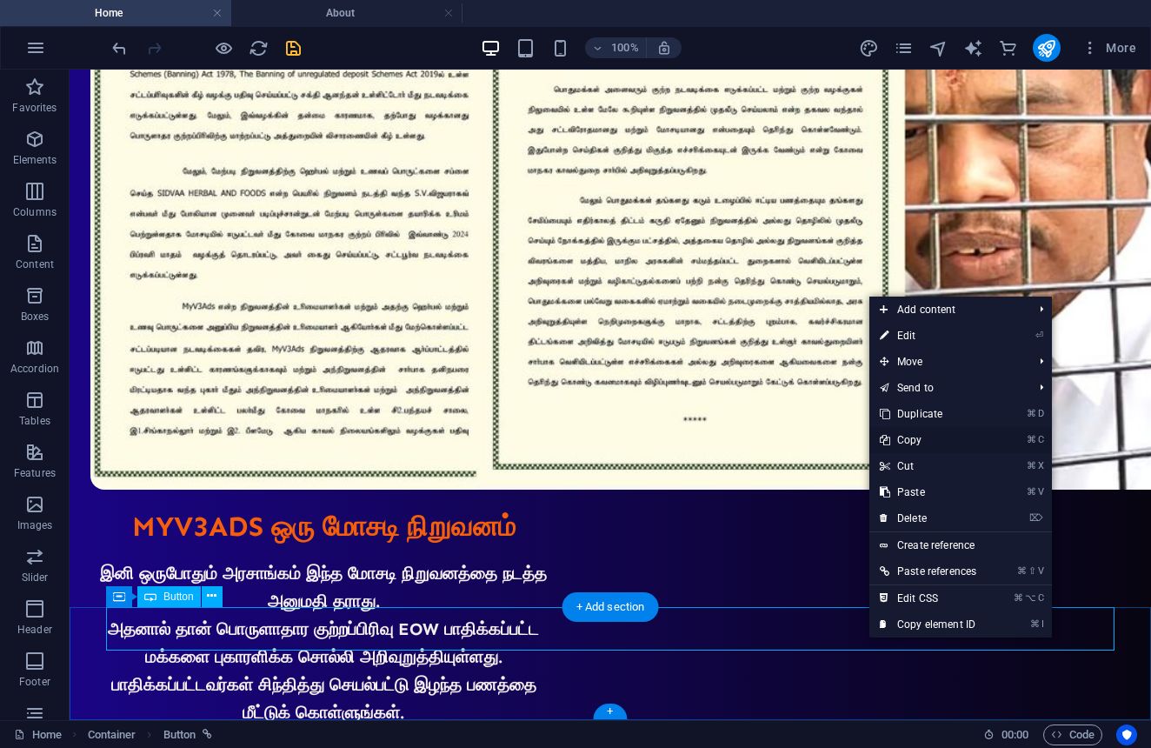
click at [937, 437] on link "⌘ C Copy" at bounding box center [928, 440] width 117 height 26
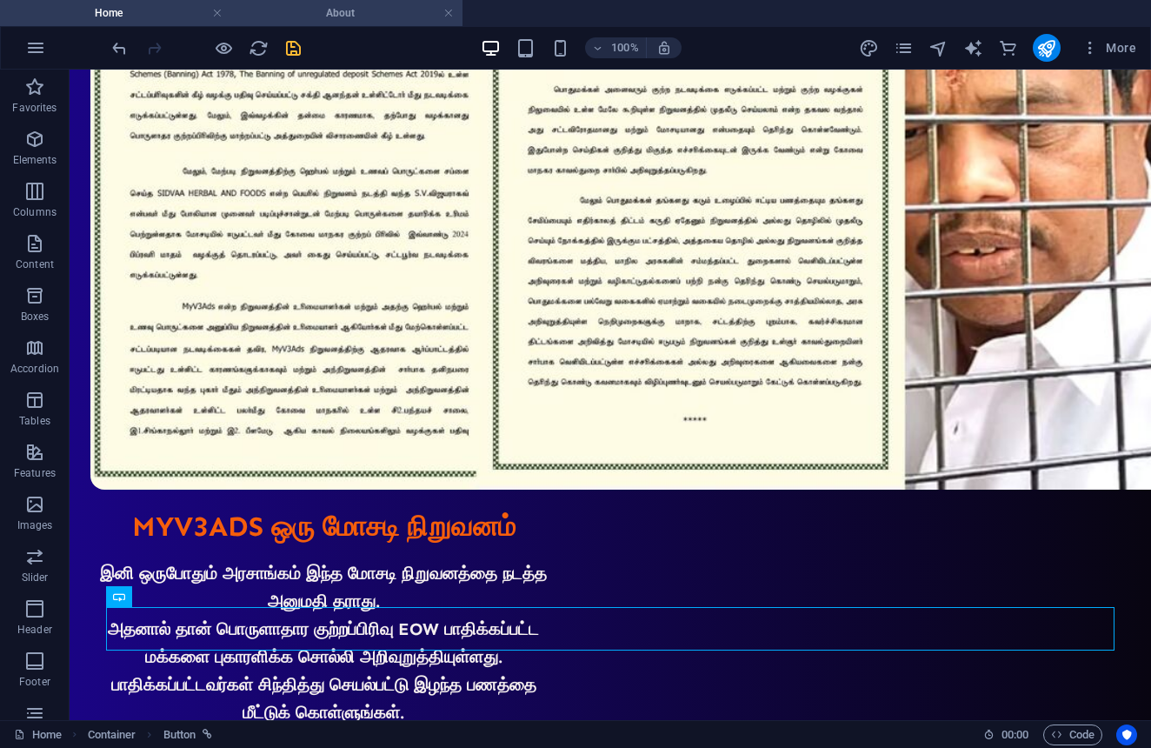
click at [394, 17] on h4 "About" at bounding box center [346, 12] width 231 height 19
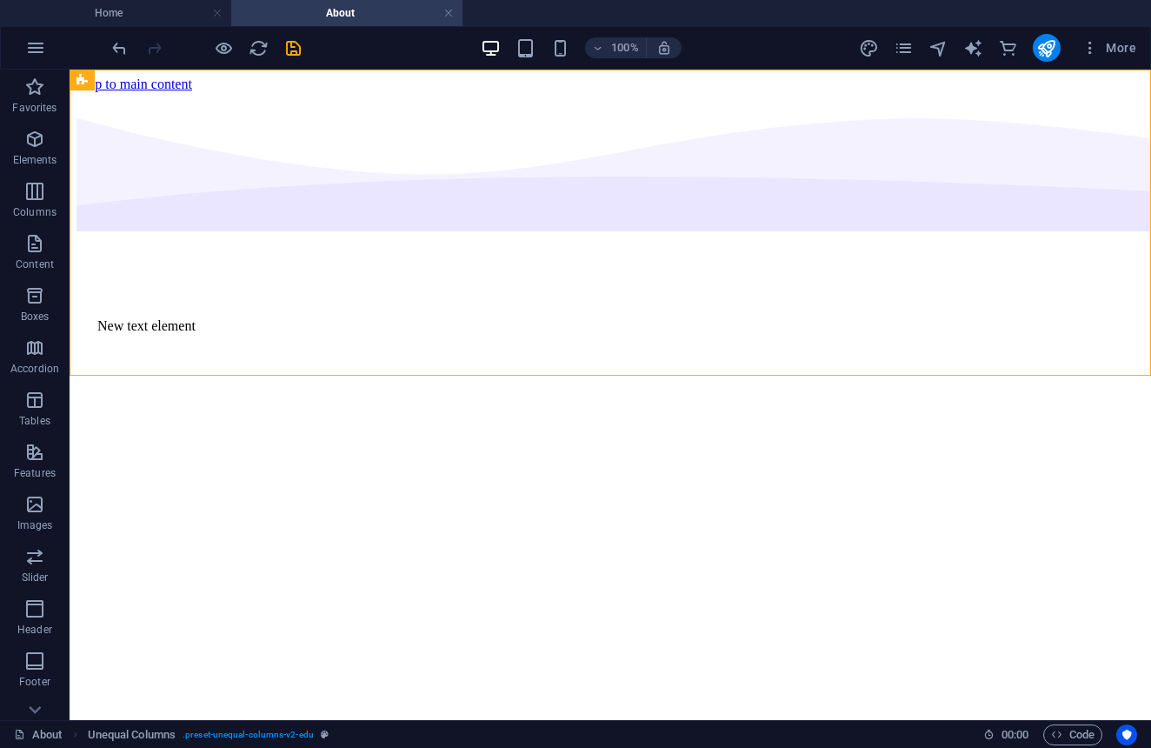
click at [326, 564] on html "Skip to main content New text element" at bounding box center [611, 317] width 1082 height 494
click at [235, 424] on html "Skip to main content New text element" at bounding box center [611, 317] width 1082 height 494
click at [584, 376] on div "+ Add section" at bounding box center [611, 376] width 97 height 30
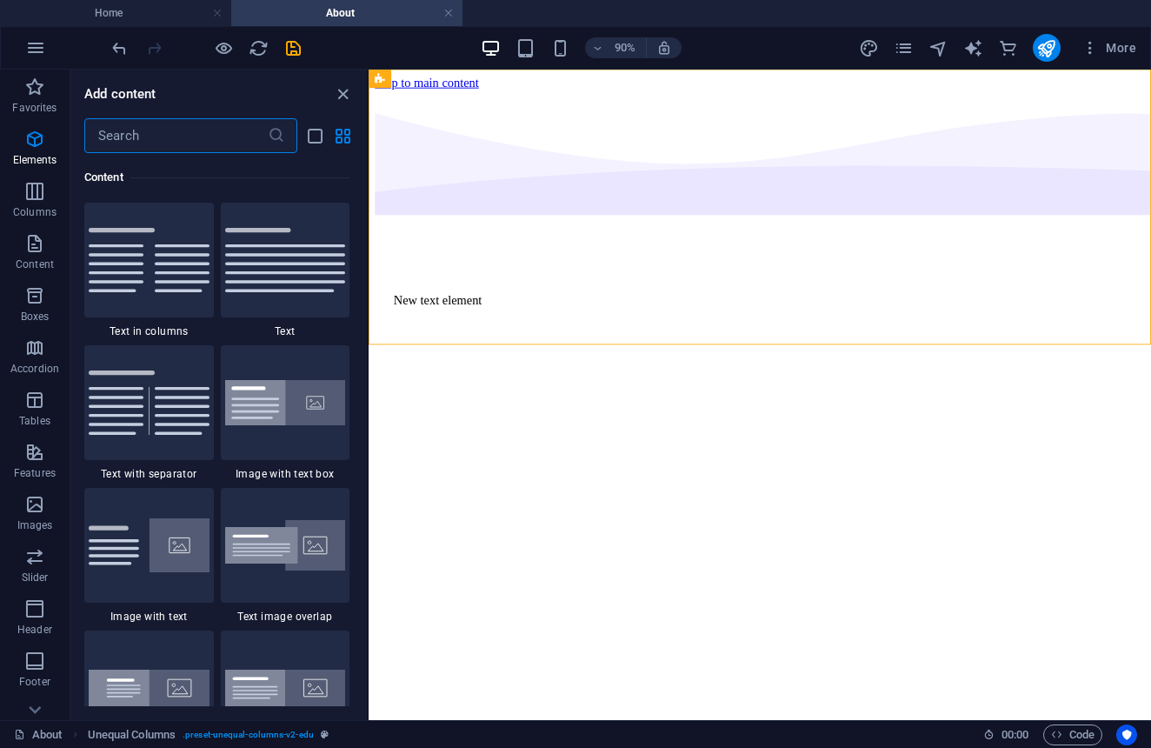
scroll to position [3043, 0]
click at [568, 470] on html "Skip to main content New text element" at bounding box center [804, 317] width 870 height 494
click at [340, 95] on icon "close panel" at bounding box center [343, 94] width 20 height 20
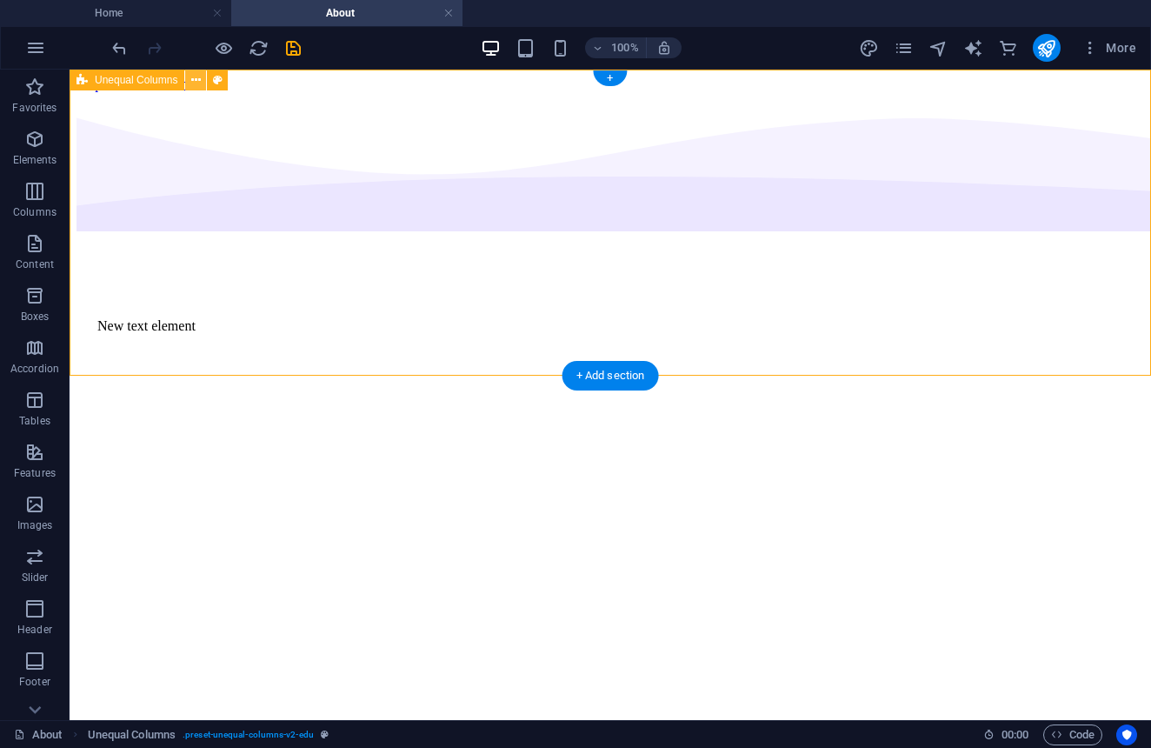
click at [195, 86] on icon at bounding box center [196, 80] width 10 height 18
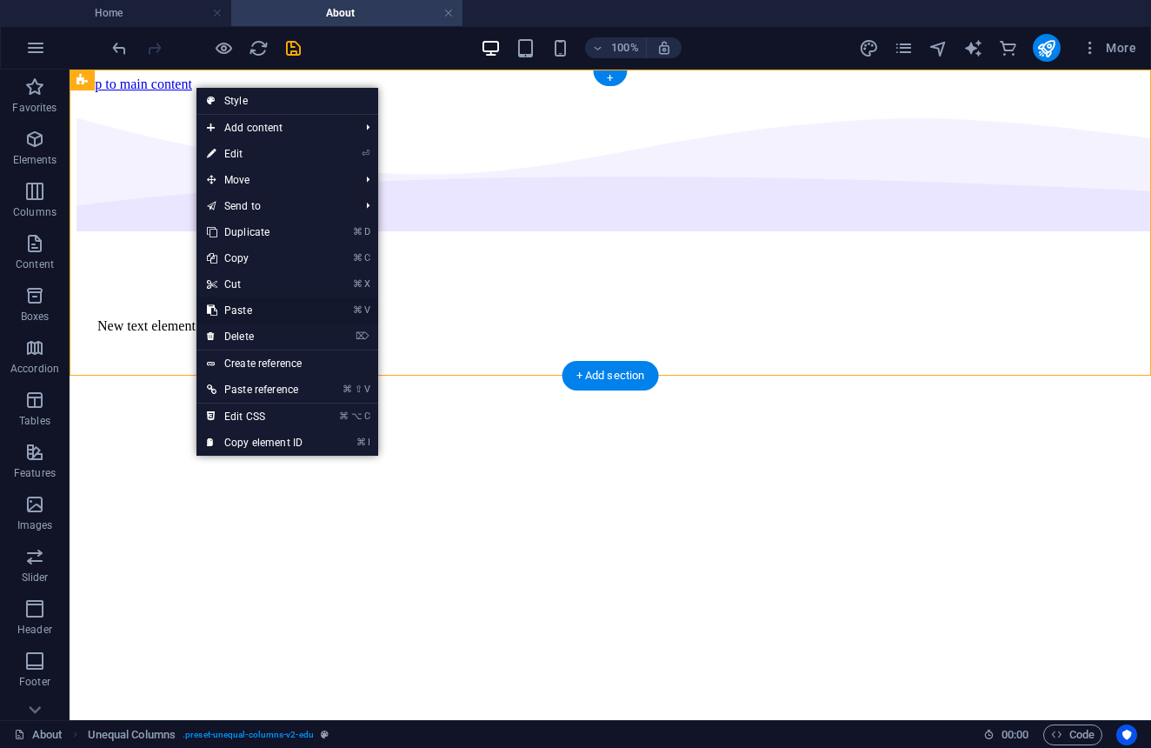
click at [251, 306] on link "⌘ V Paste" at bounding box center [255, 310] width 117 height 26
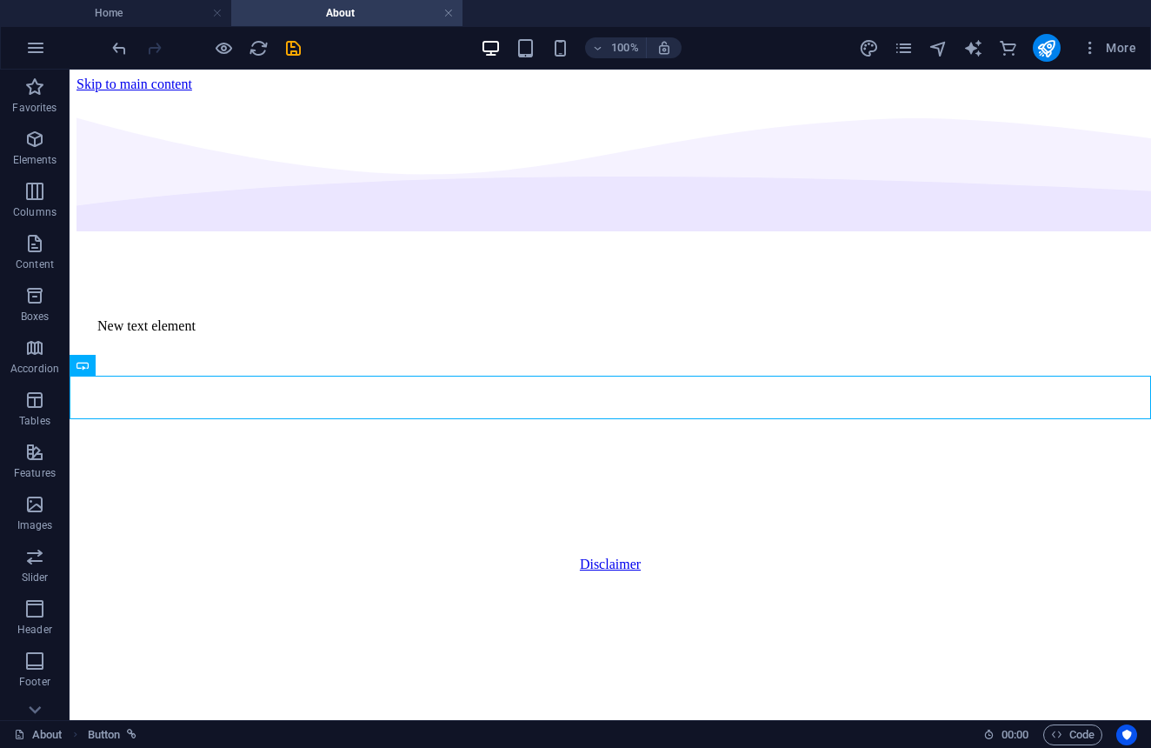
click at [430, 553] on html "Skip to main content New text element Disclaimer" at bounding box center [611, 325] width 1082 height 510
click at [413, 487] on html "Skip to main content New text element Disclaimer" at bounding box center [611, 325] width 1082 height 510
click at [401, 542] on html "Skip to main content New text element Disclaimer" at bounding box center [611, 325] width 1082 height 510
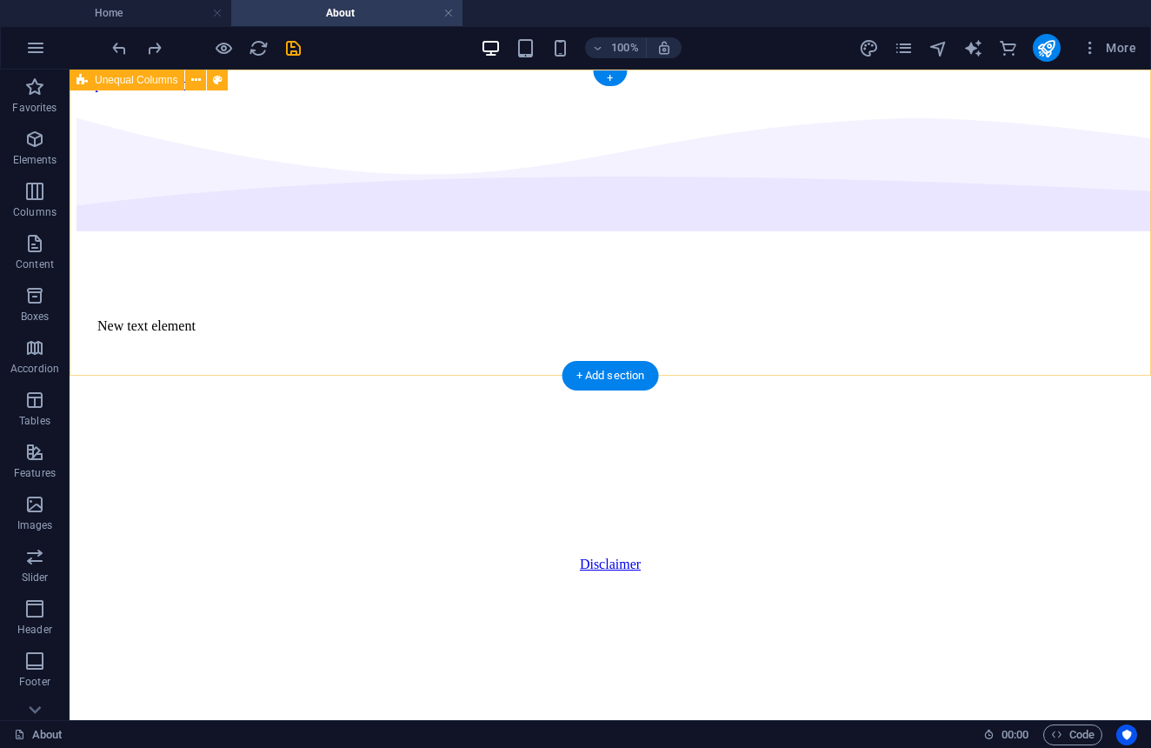
click at [636, 262] on div "New text element" at bounding box center [611, 324] width 1068 height 464
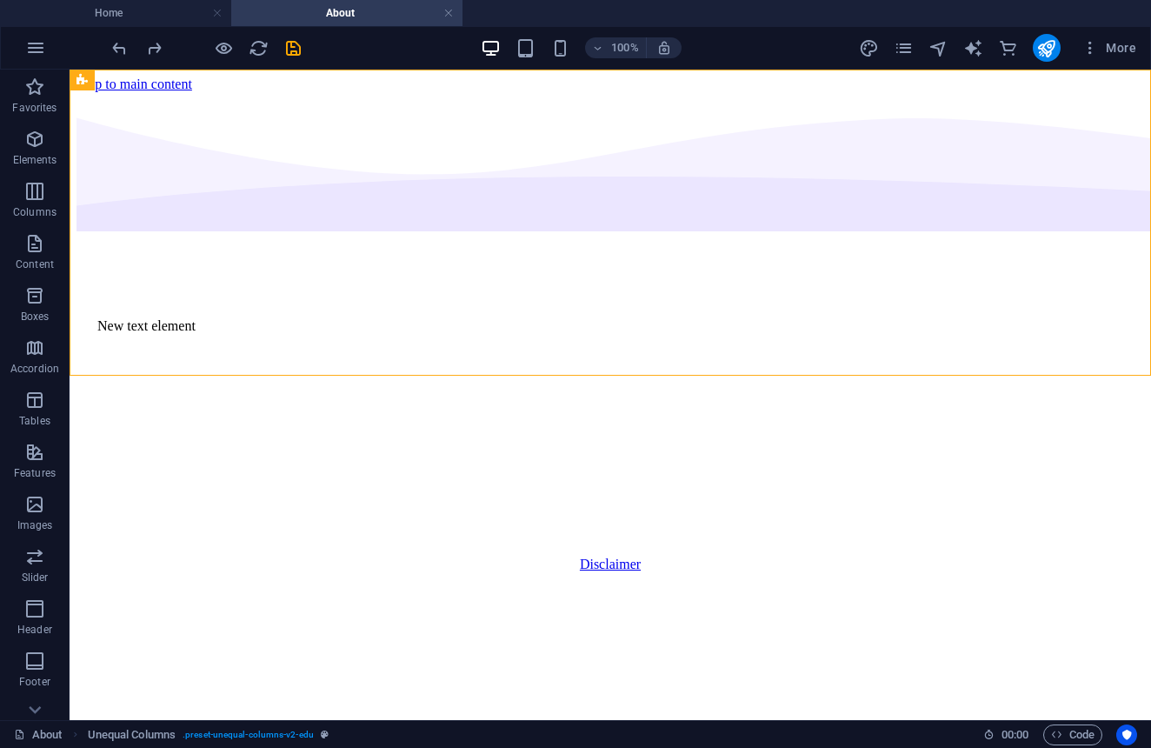
click at [320, 579] on html "Skip to main content New text element Disclaimer" at bounding box center [611, 325] width 1082 height 510
click at [402, 323] on div "New text element" at bounding box center [611, 324] width 1068 height 464
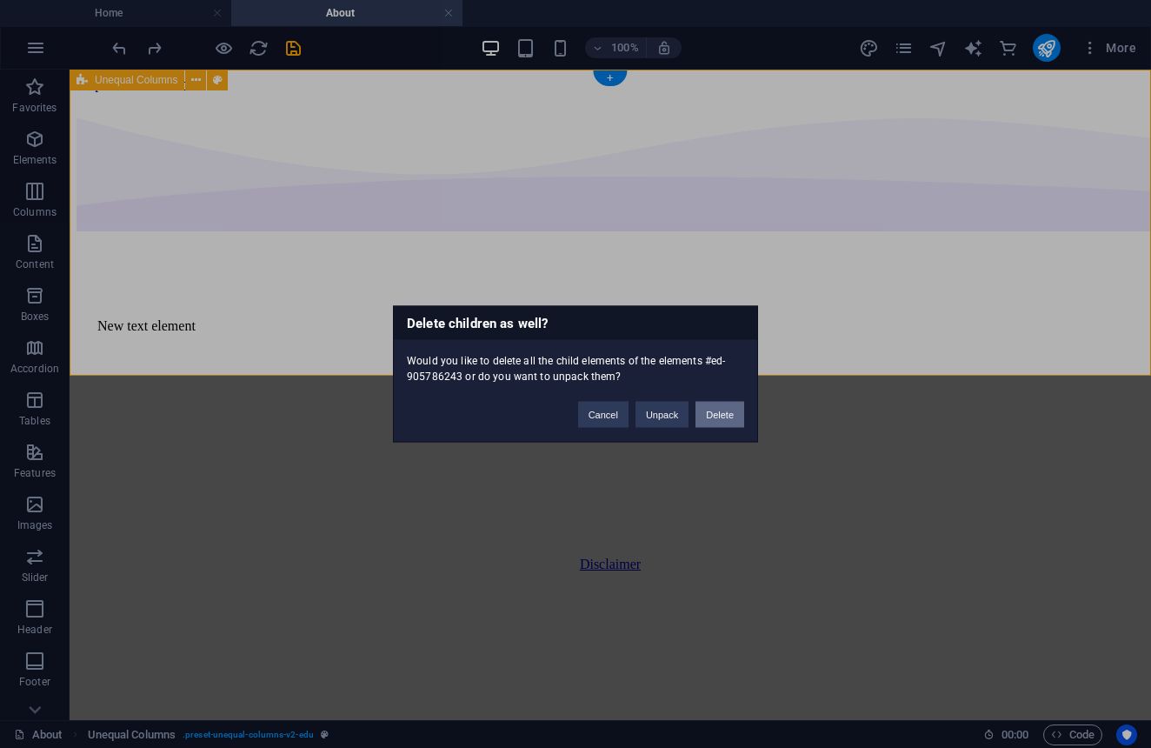
click at [709, 421] on button "Delete" at bounding box center [720, 415] width 49 height 26
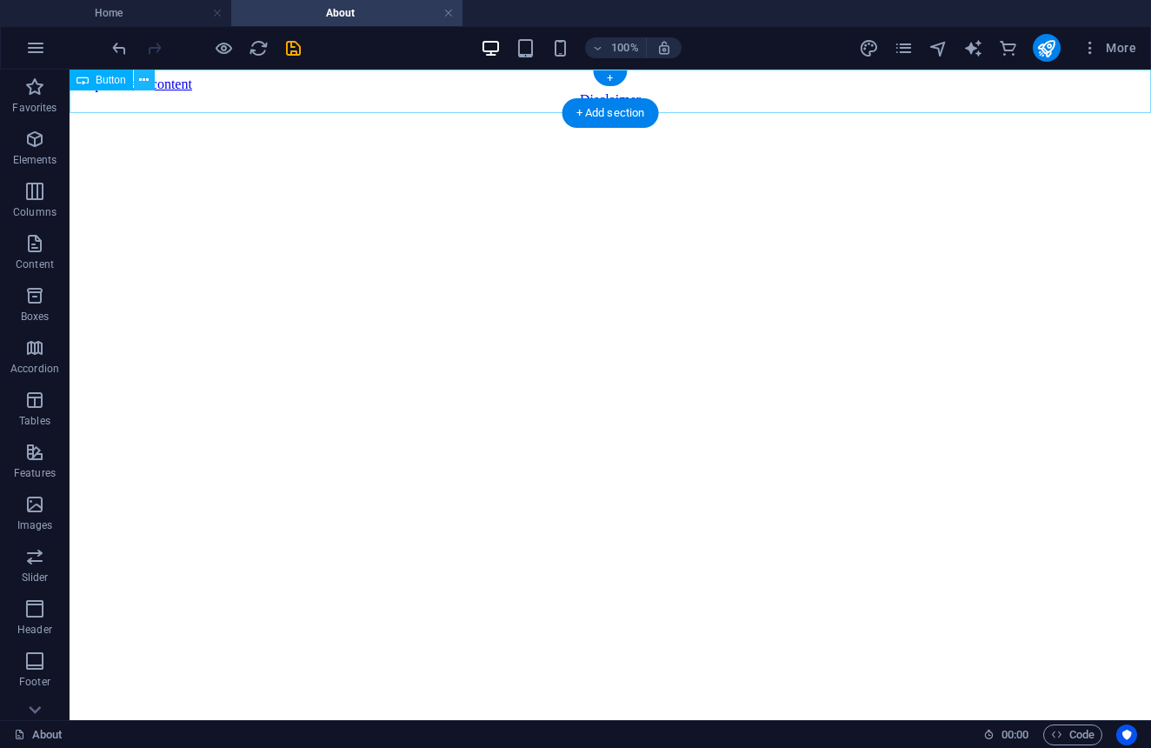
click at [144, 79] on icon at bounding box center [144, 80] width 10 height 18
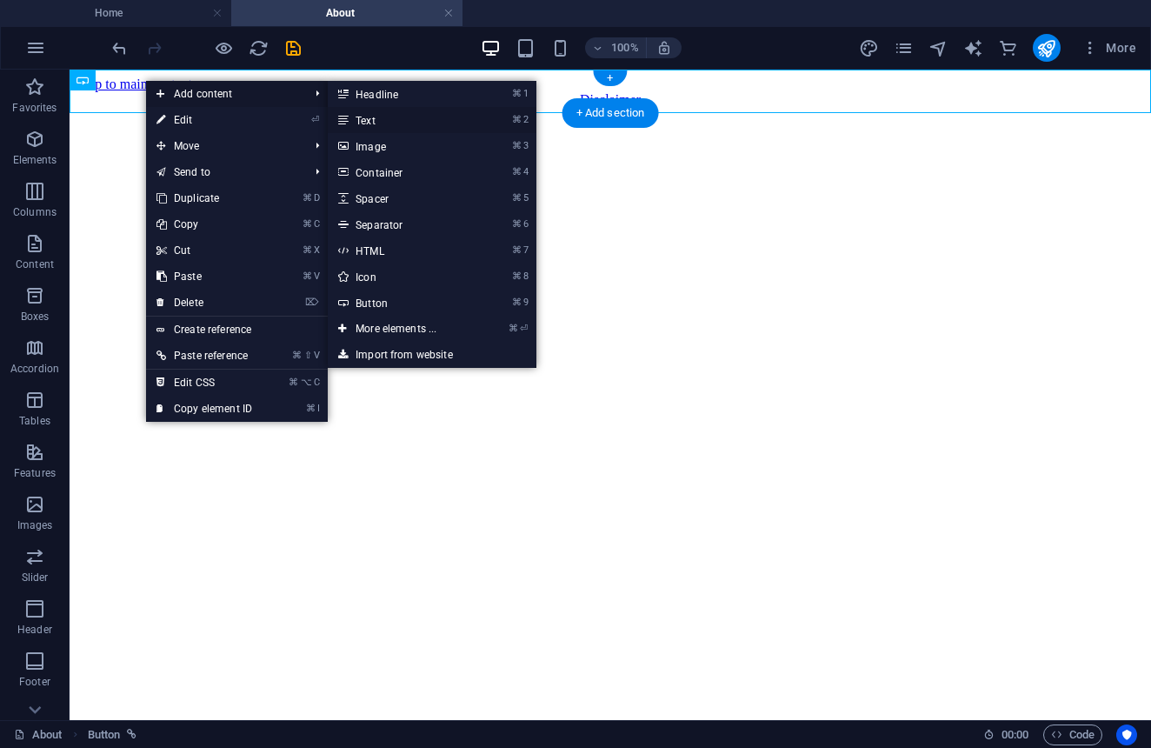
click at [374, 122] on link "⌘ 2 Text" at bounding box center [399, 120] width 143 height 26
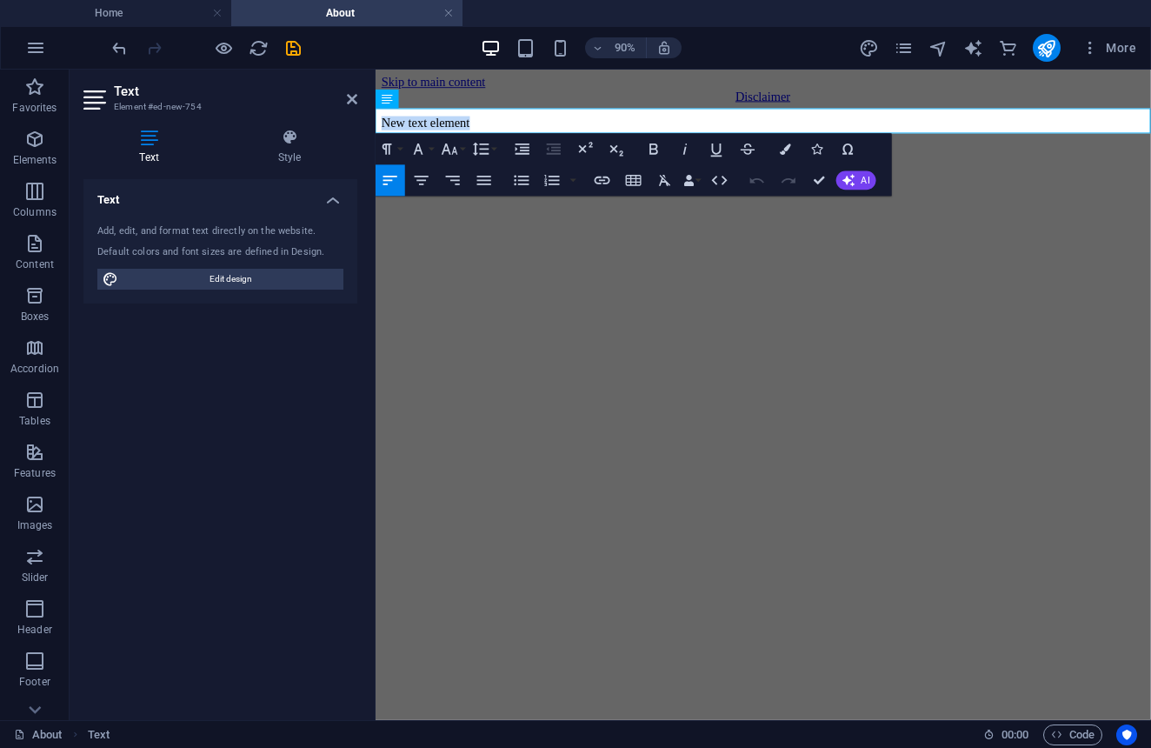
click at [604, 151] on html "Skip to main content Disclaimer New text element" at bounding box center [807, 111] width 862 height 82
click at [634, 151] on html "Skip to main content Disclaimer New text element" at bounding box center [807, 111] width 862 height 82
click at [344, 97] on h2 "Text" at bounding box center [235, 91] width 243 height 16
click at [350, 98] on icon at bounding box center [352, 99] width 10 height 14
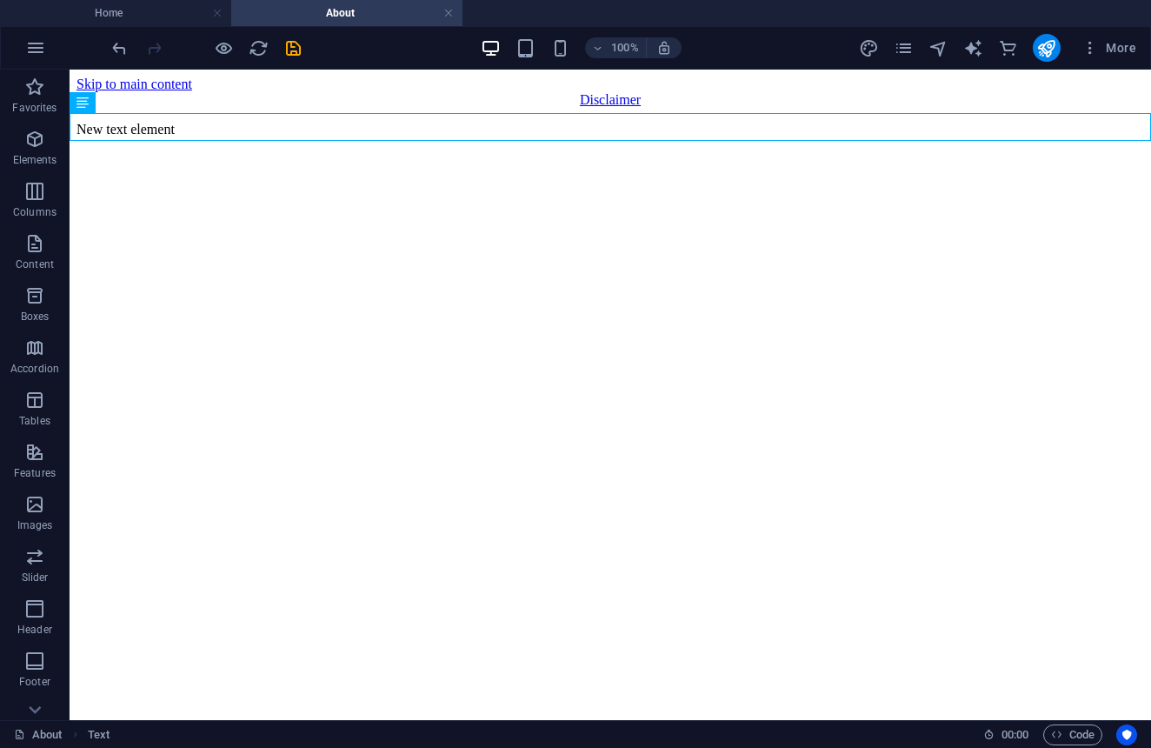
click at [420, 151] on html "Skip to main content Disclaimer New text element" at bounding box center [611, 111] width 1082 height 82
click at [295, 46] on icon "save" at bounding box center [293, 48] width 20 height 20
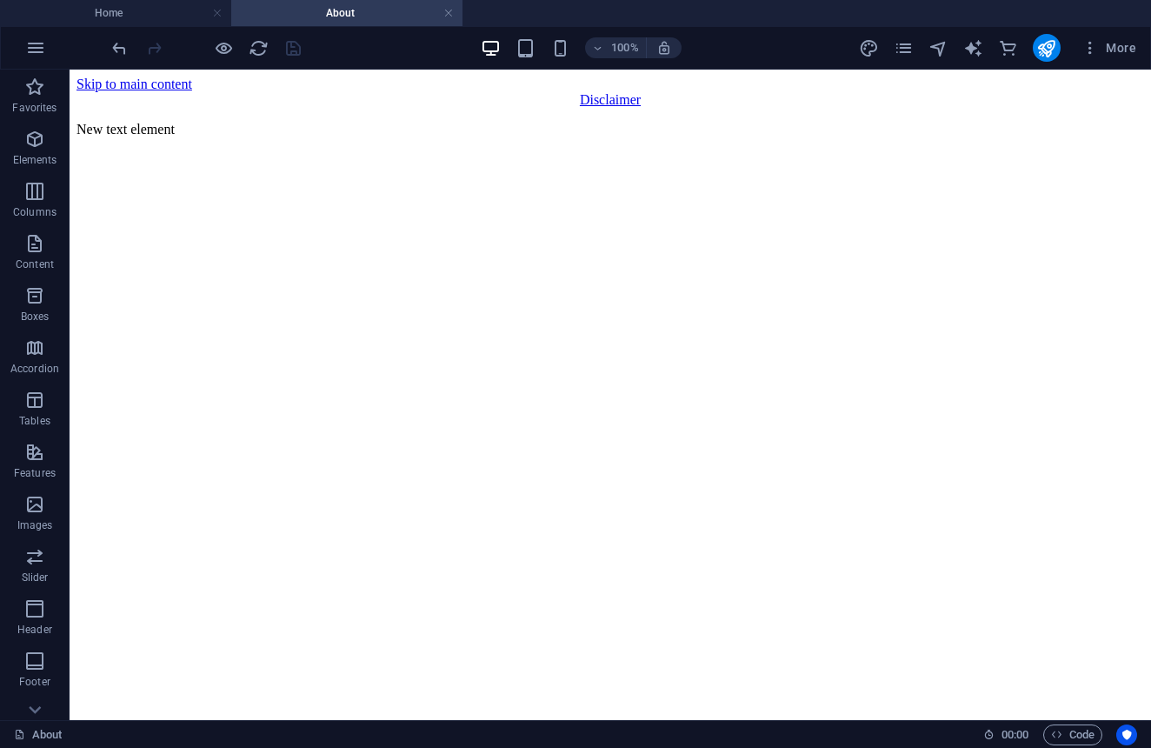
click at [590, 151] on html "Skip to main content Disclaimer New text element" at bounding box center [611, 111] width 1082 height 82
click at [172, 3] on li "Home" at bounding box center [115, 13] width 231 height 26
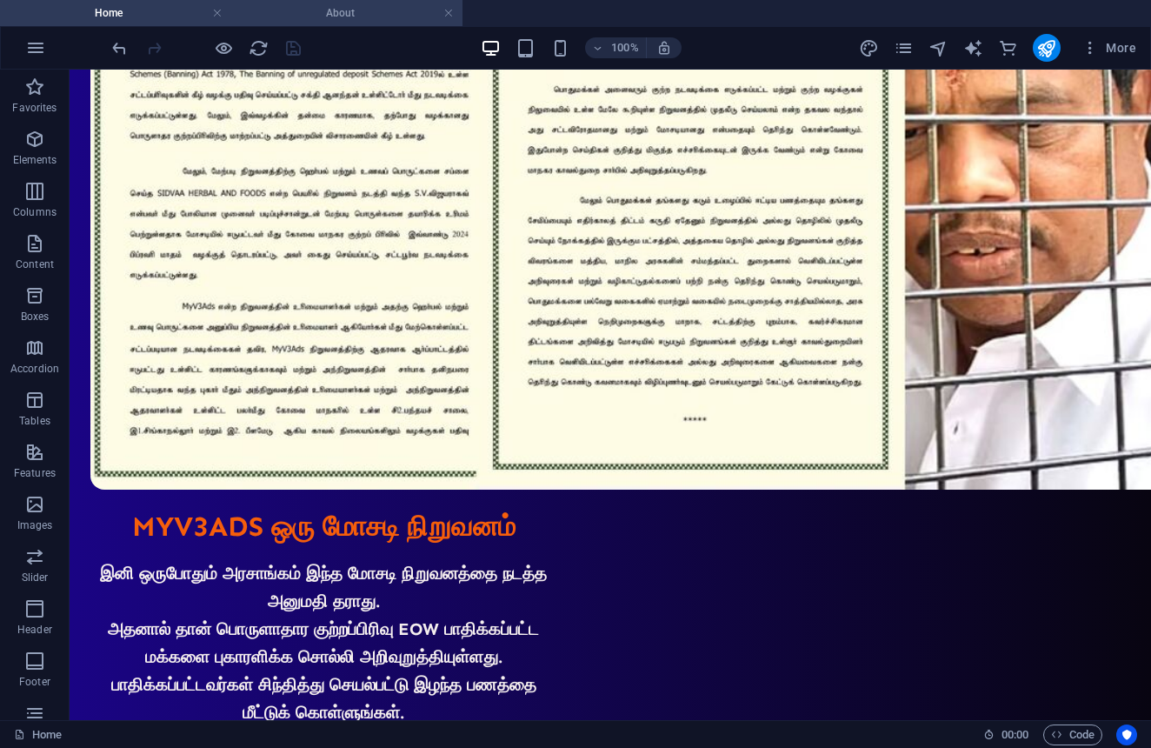
click at [402, 20] on h4 "About" at bounding box center [346, 12] width 231 height 19
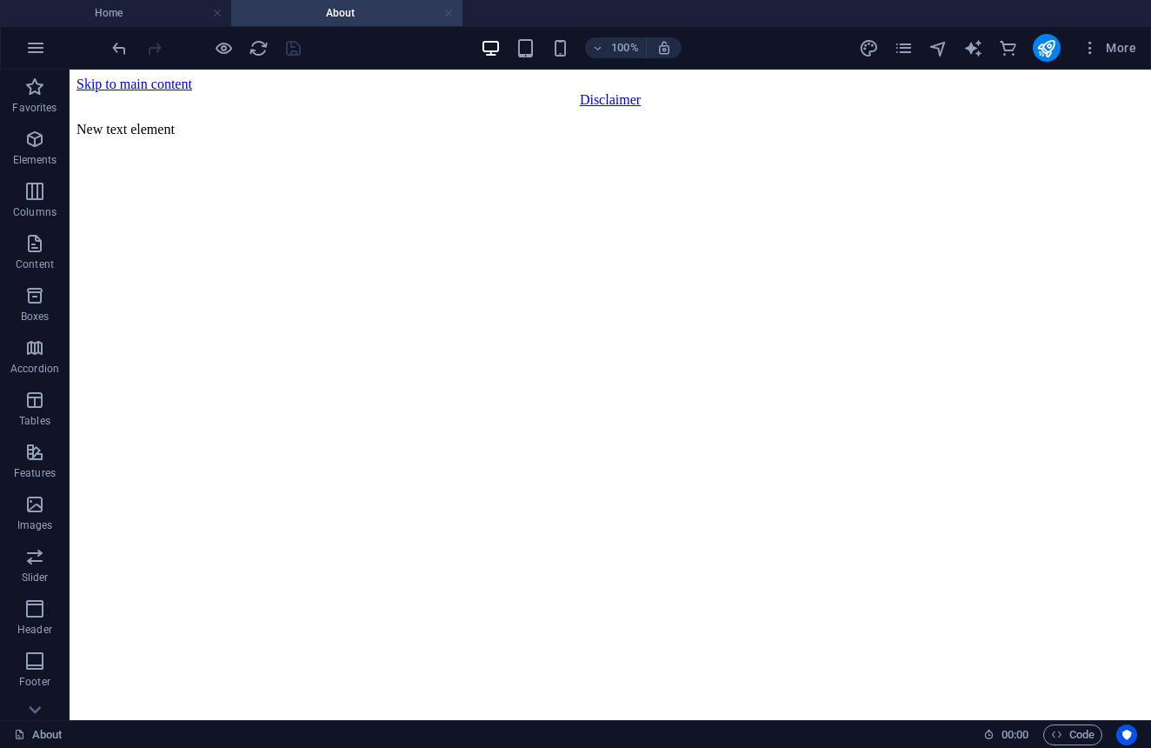
click at [450, 16] on link at bounding box center [448, 13] width 10 height 17
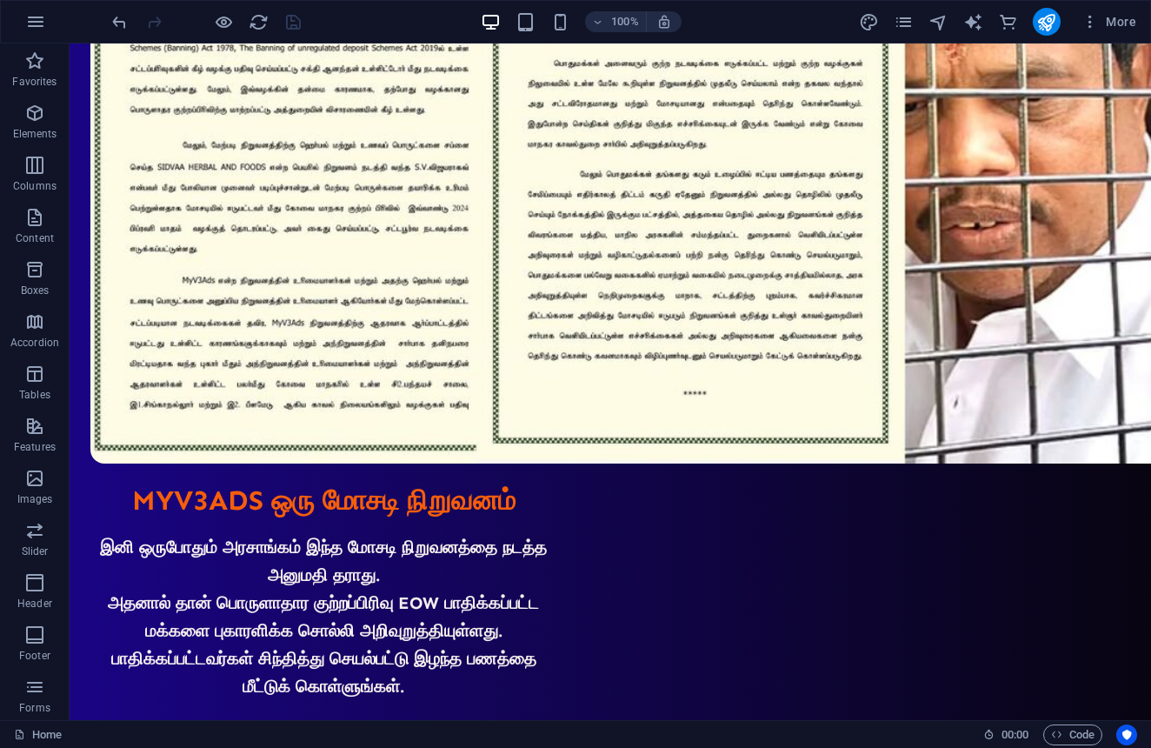
scroll to position [1573, 0]
